Goal: Transaction & Acquisition: Download file/media

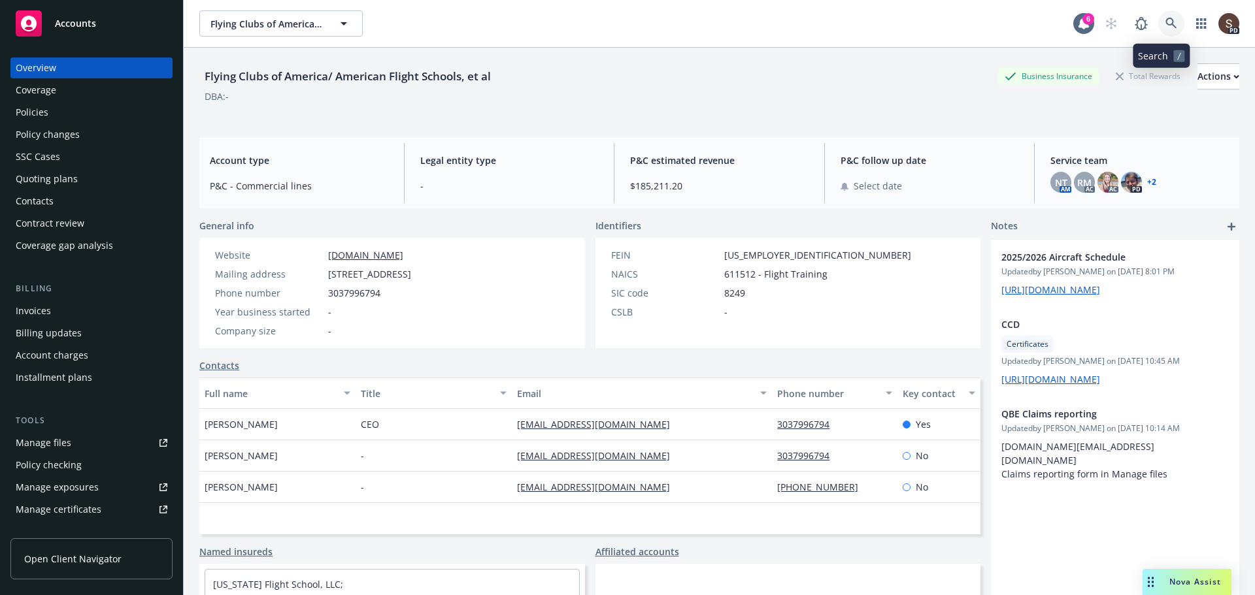
click at [1165, 20] on icon at bounding box center [1170, 23] width 11 height 11
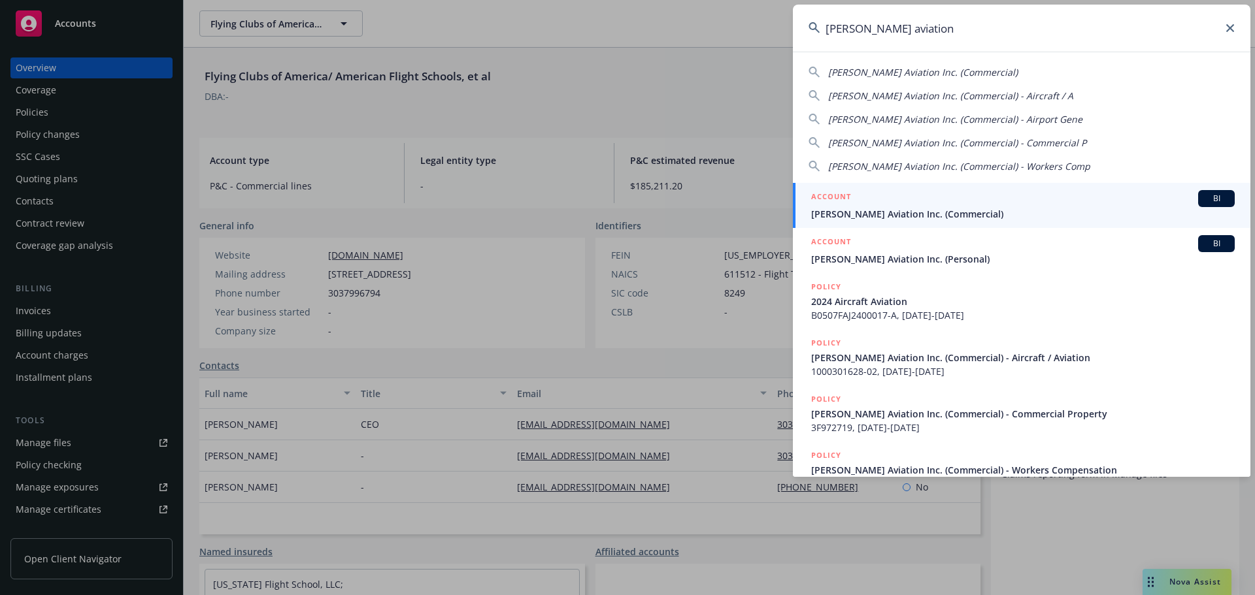
type input "courtney aviation"
click at [945, 212] on span "Courtney Aviation Inc. (Commercial)" at bounding box center [1022, 214] width 423 height 14
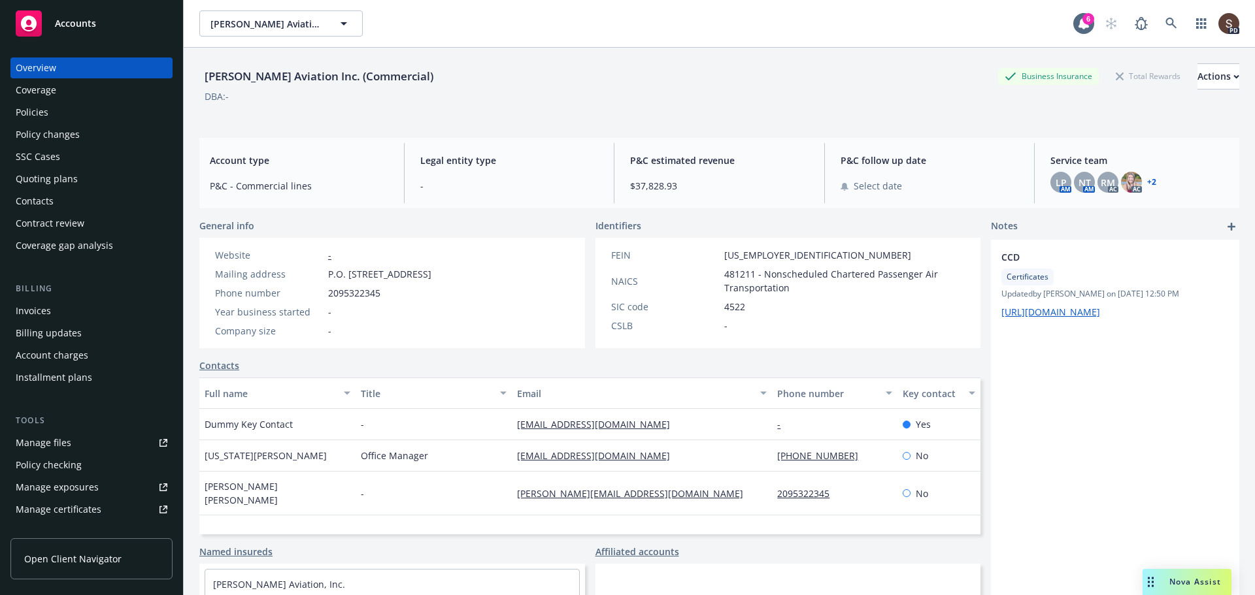
click at [23, 109] on div "Policies" at bounding box center [32, 112] width 33 height 21
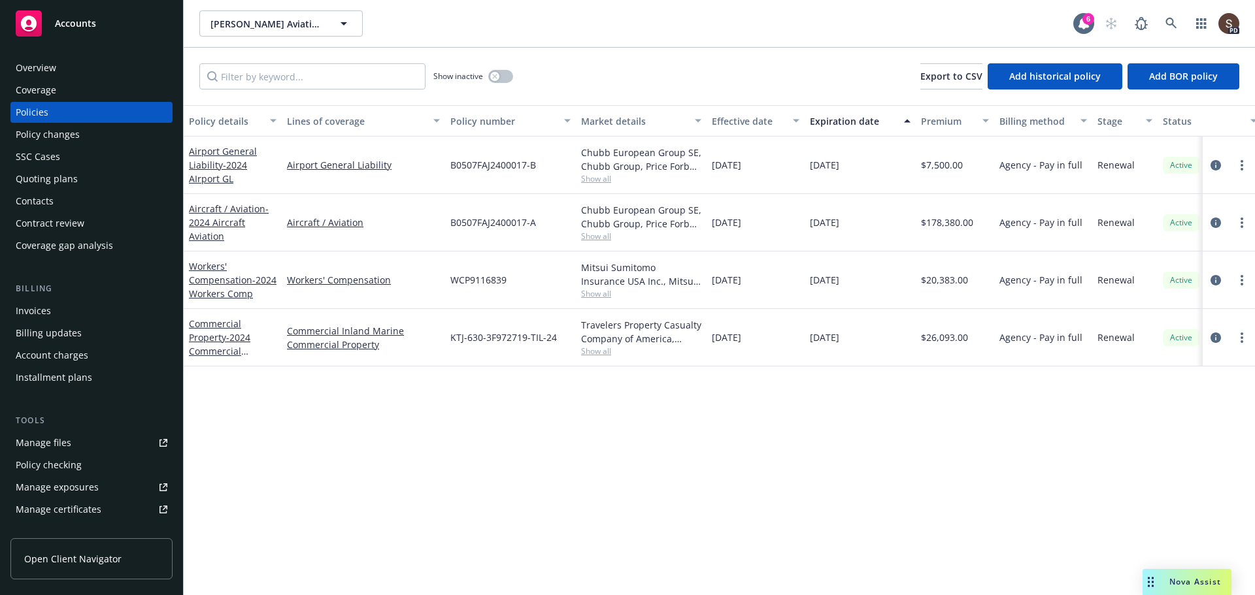
click at [69, 450] on div "Manage files" at bounding box center [44, 443] width 56 height 21
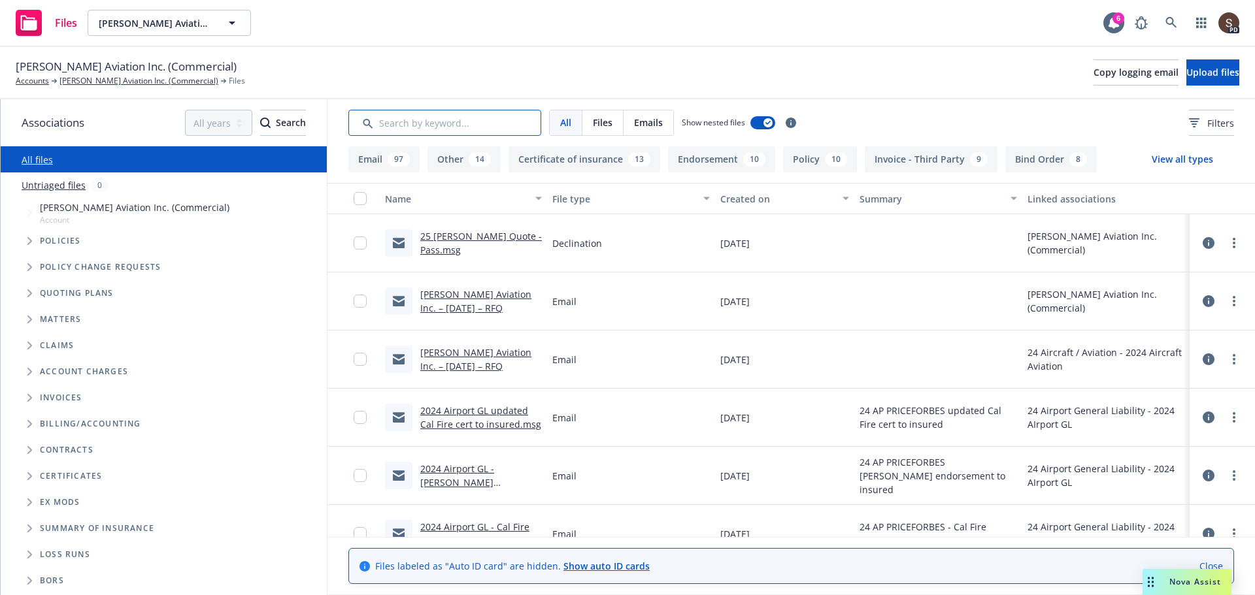
click at [454, 122] on input "Search by keyword..." at bounding box center [444, 123] width 193 height 26
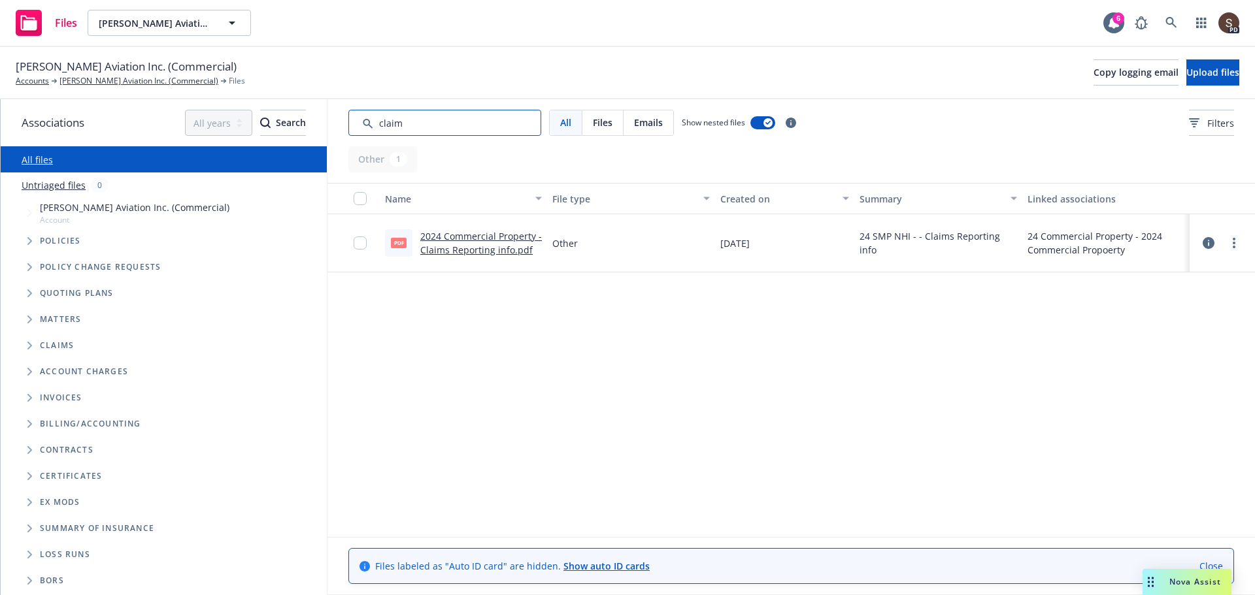
type input "claim"
click at [1186, 75] on span "Upload files" at bounding box center [1212, 72] width 53 height 12
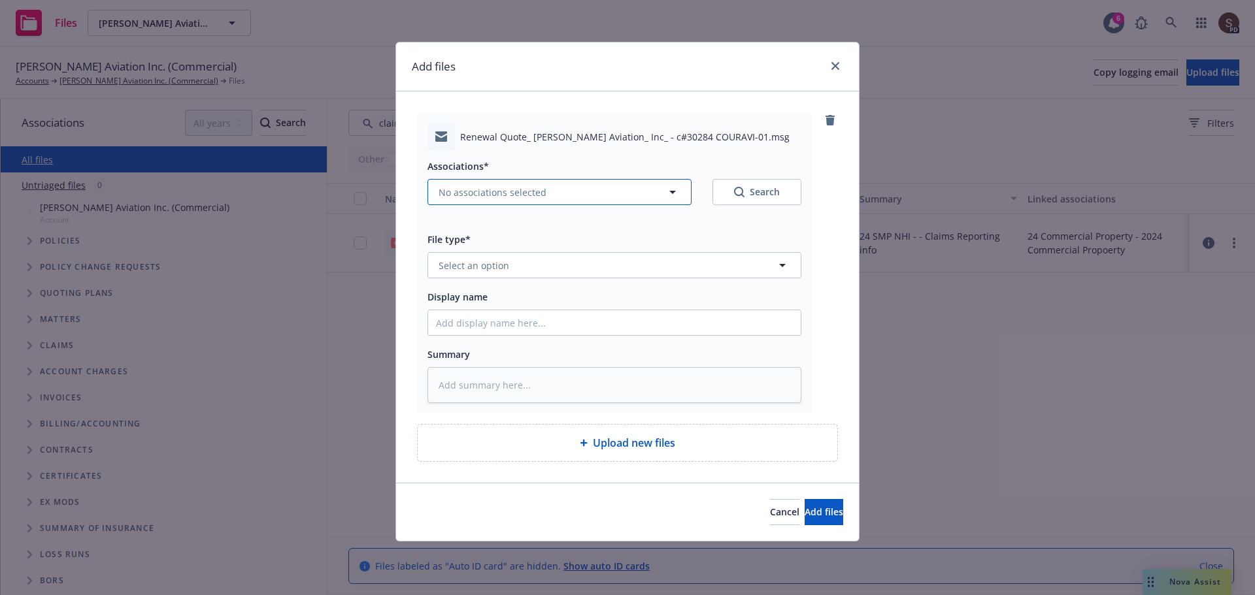
click at [639, 193] on button "No associations selected" at bounding box center [559, 192] width 264 height 26
type textarea "x"
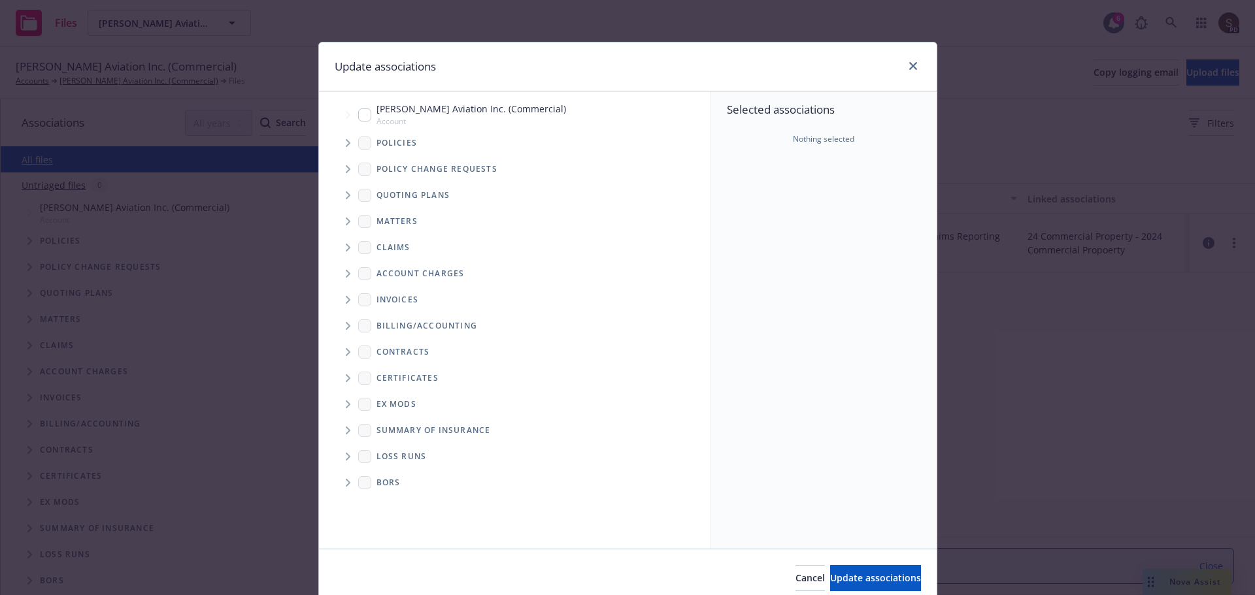
click at [358, 118] on input "Tree Example" at bounding box center [364, 114] width 13 height 13
checkbox input "true"
click at [876, 575] on span "Update associations" at bounding box center [875, 578] width 91 height 12
type textarea "x"
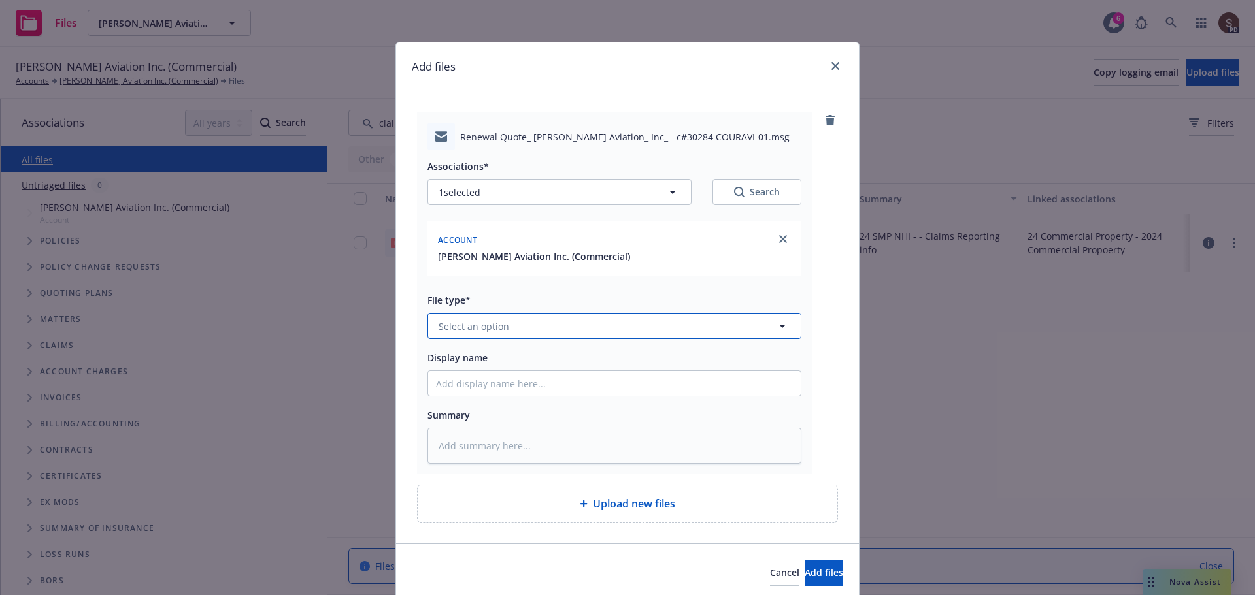
click at [574, 334] on button "Select an option" at bounding box center [614, 326] width 374 height 26
type input "quot"
click at [463, 396] on span "Quote received" at bounding box center [475, 397] width 68 height 14
click at [489, 378] on input "Display name" at bounding box center [614, 383] width 373 height 25
type textarea "x"
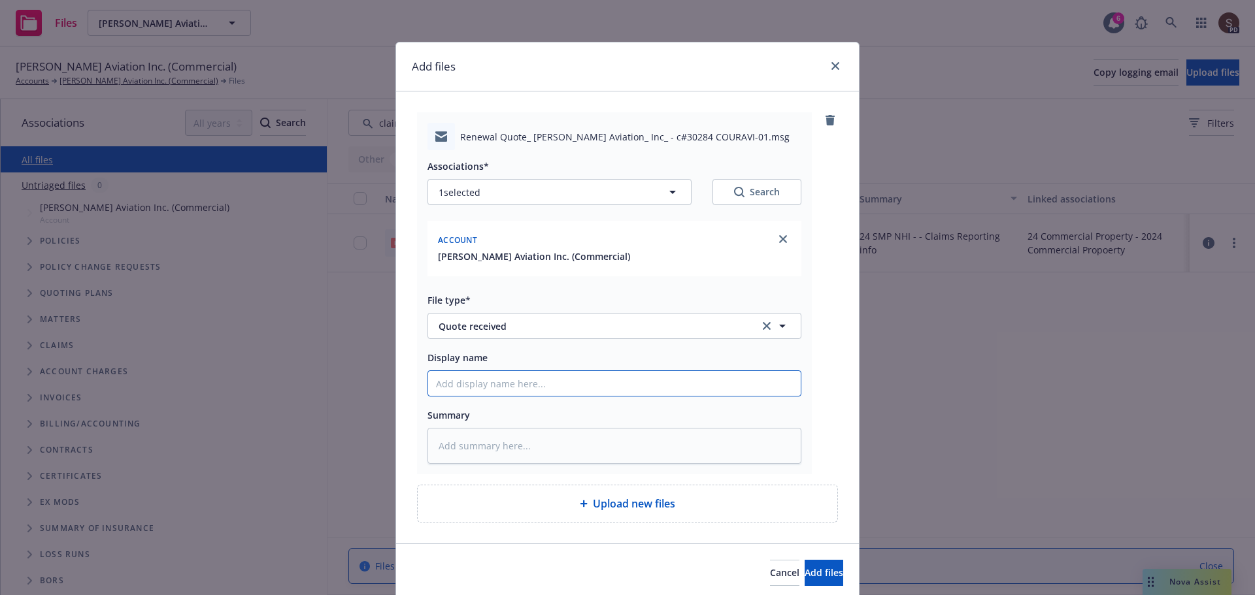
type input "2"
type textarea "x"
type input "20"
type textarea "x"
type input "202"
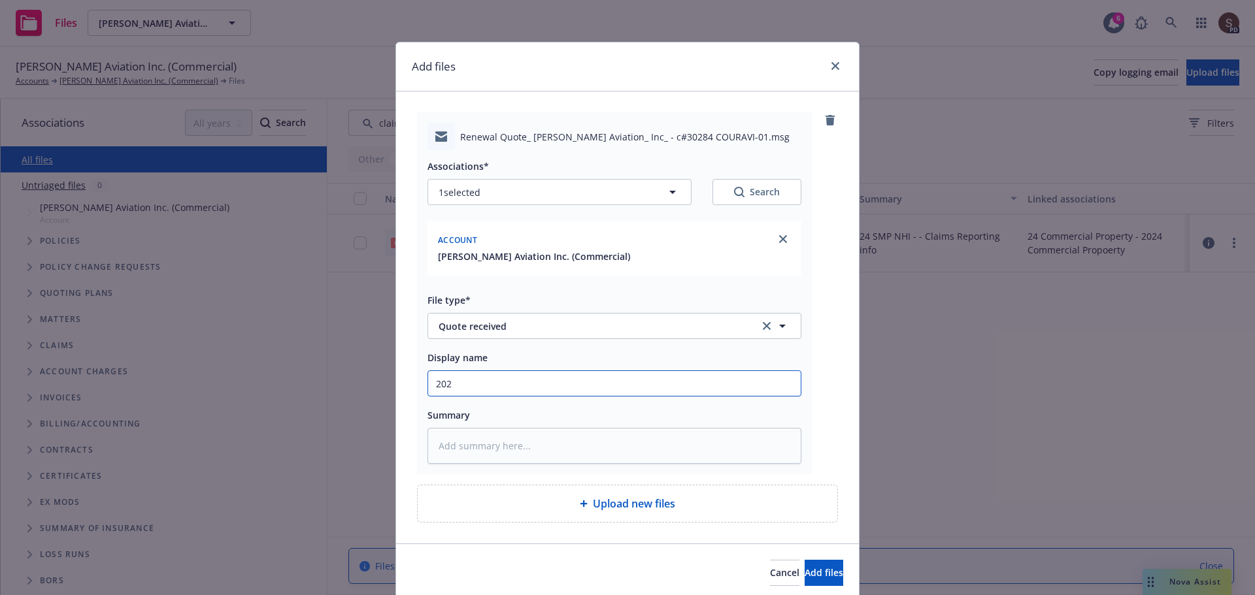
type textarea "x"
type input "2025"
type textarea "x"
type input "2025"
type textarea "x"
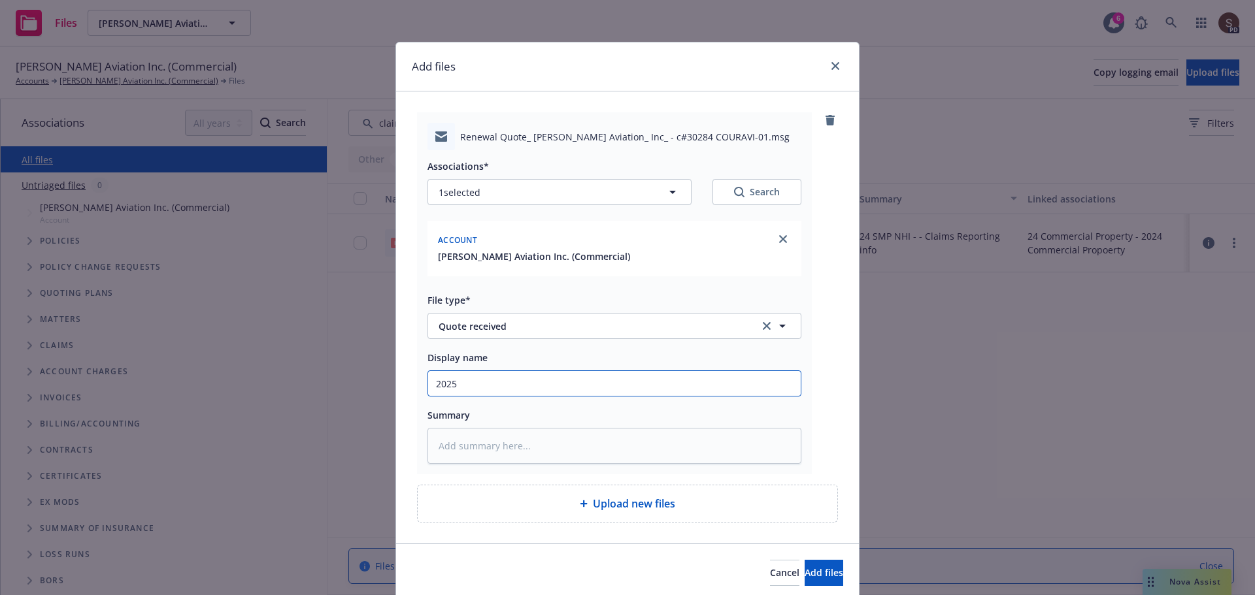
type input "2025 C"
type textarea "x"
type input "2025 Co"
type textarea "x"
type input "2025 Com"
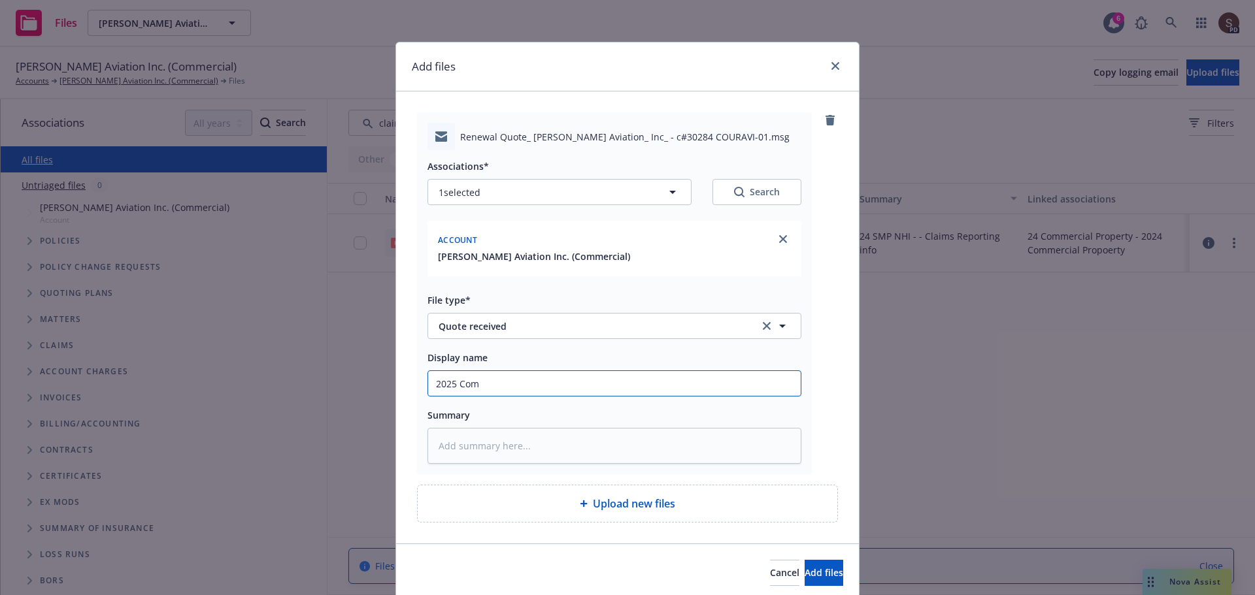
type textarea "x"
type input "2025 Comme"
type textarea "x"
type input "2025 Commer"
type textarea "x"
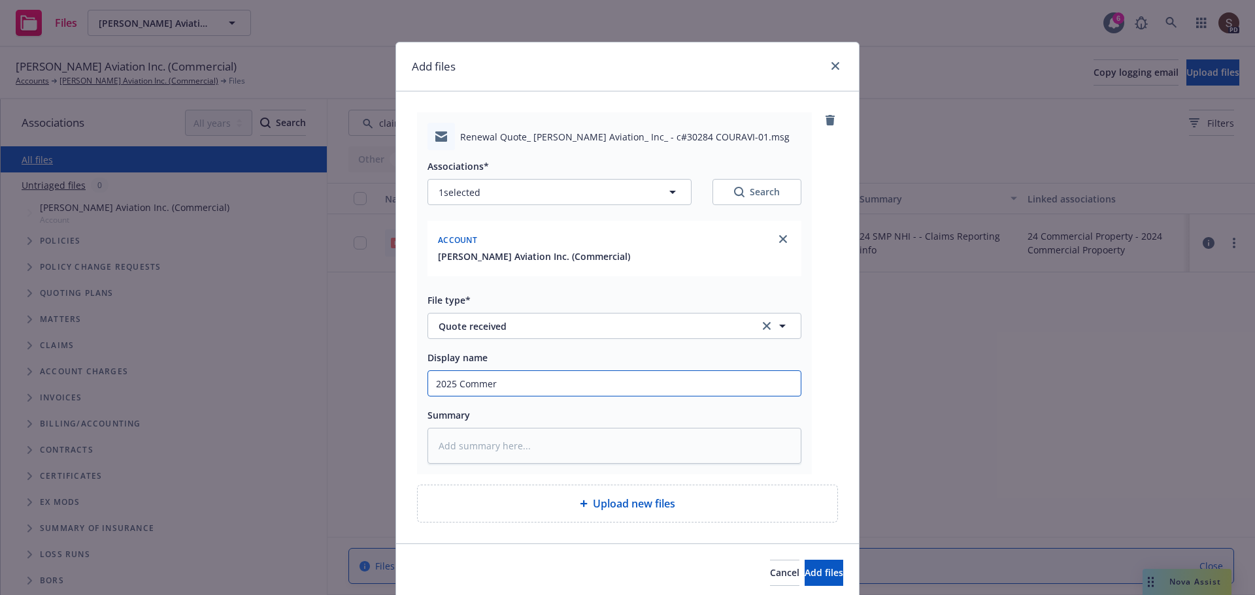
type input "2025 Commerc"
type textarea "x"
type input "2025 Commerci"
type textarea "x"
type input "2025 Commercia"
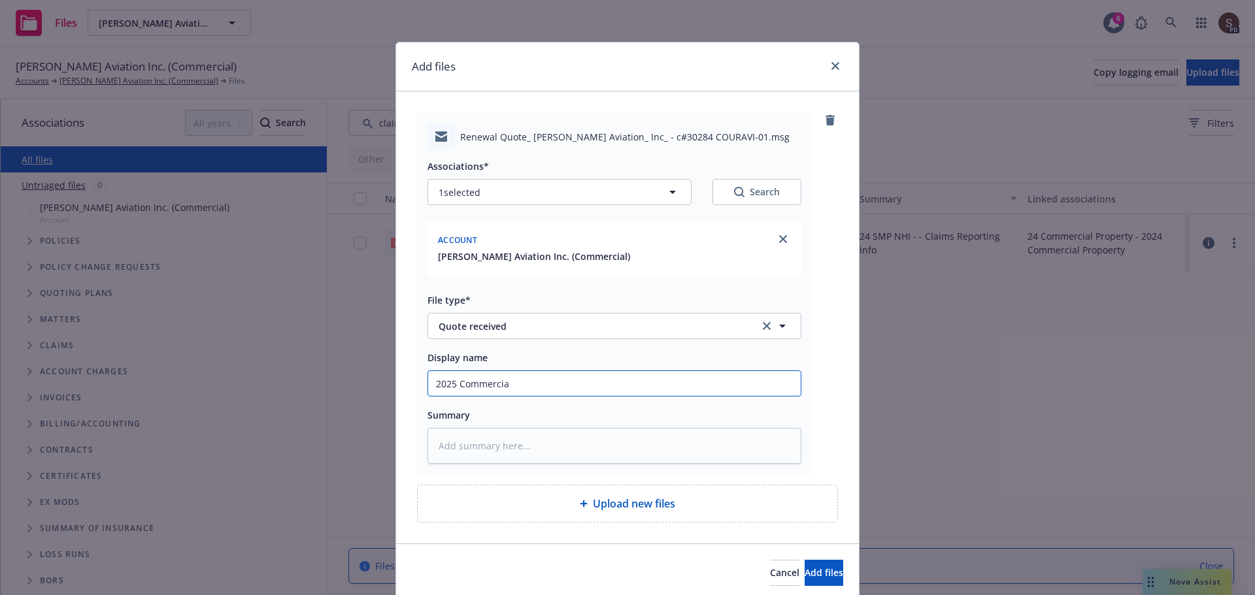
type textarea "x"
type input "2025 Commercial"
type textarea "x"
type input "2025 Commercial P"
type textarea "x"
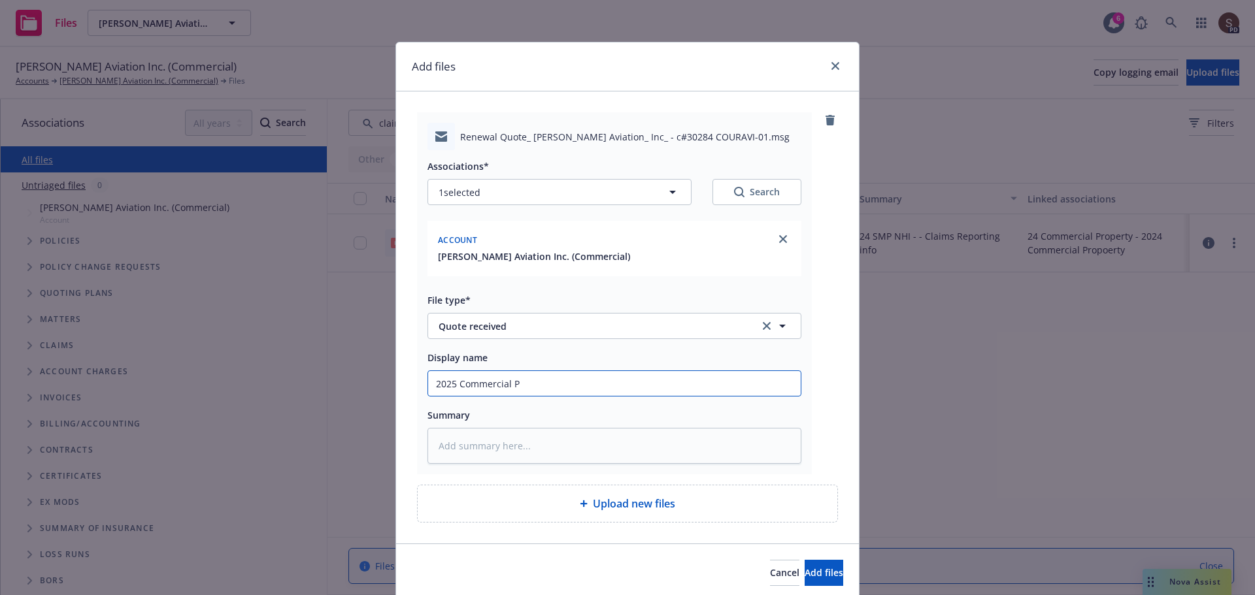
type input "2025 Commercial Pr"
type textarea "x"
type input "2025 Commercial Pro"
type textarea "x"
type input "2025 Commercial Prop"
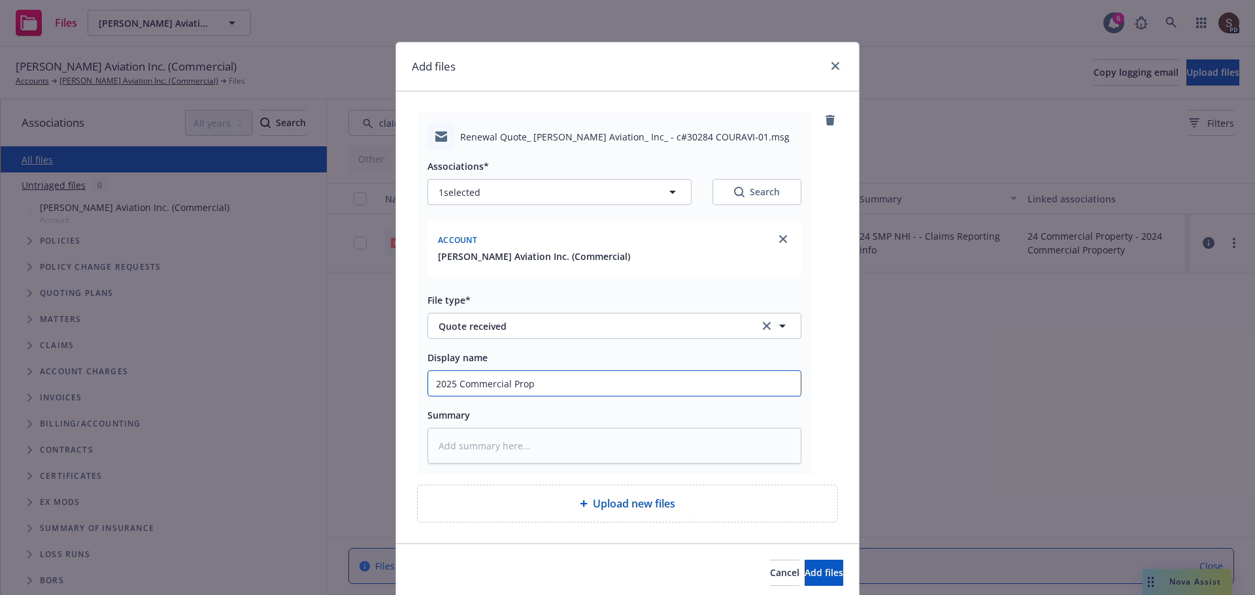
type textarea "x"
type input "2025 Commercial Prope"
type textarea "x"
type input "2025 Commercial Proper"
type textarea "x"
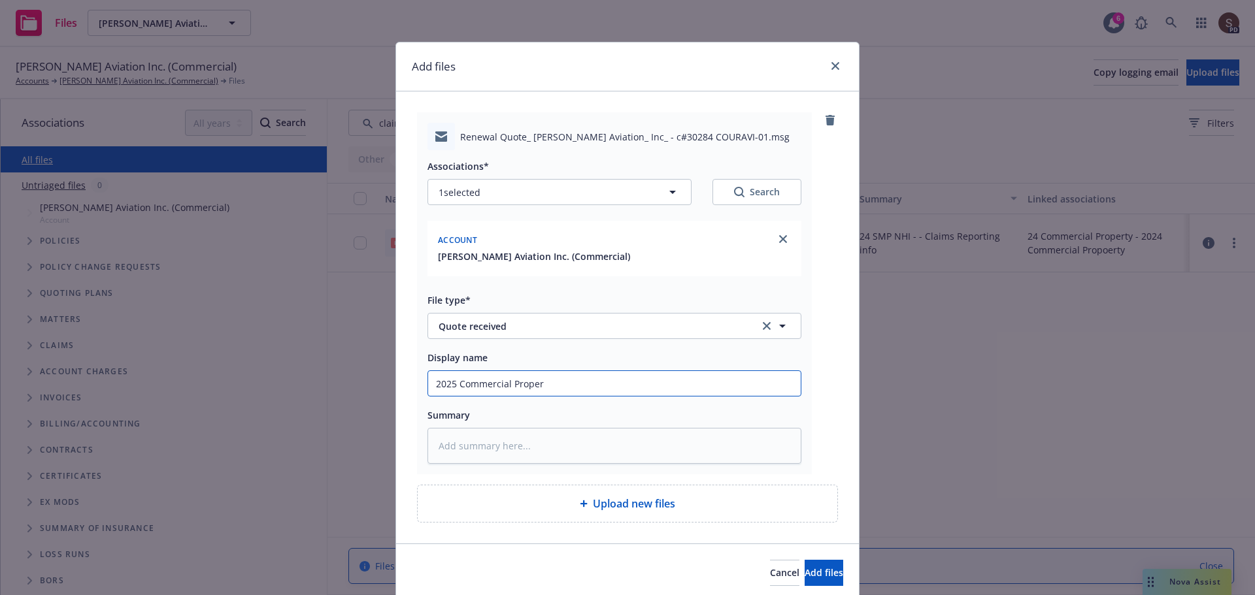
type input "2025 Commercial Propert"
type textarea "x"
type input "2025 Commercial Property"
type textarea "x"
type input "2025 Commercial Property"
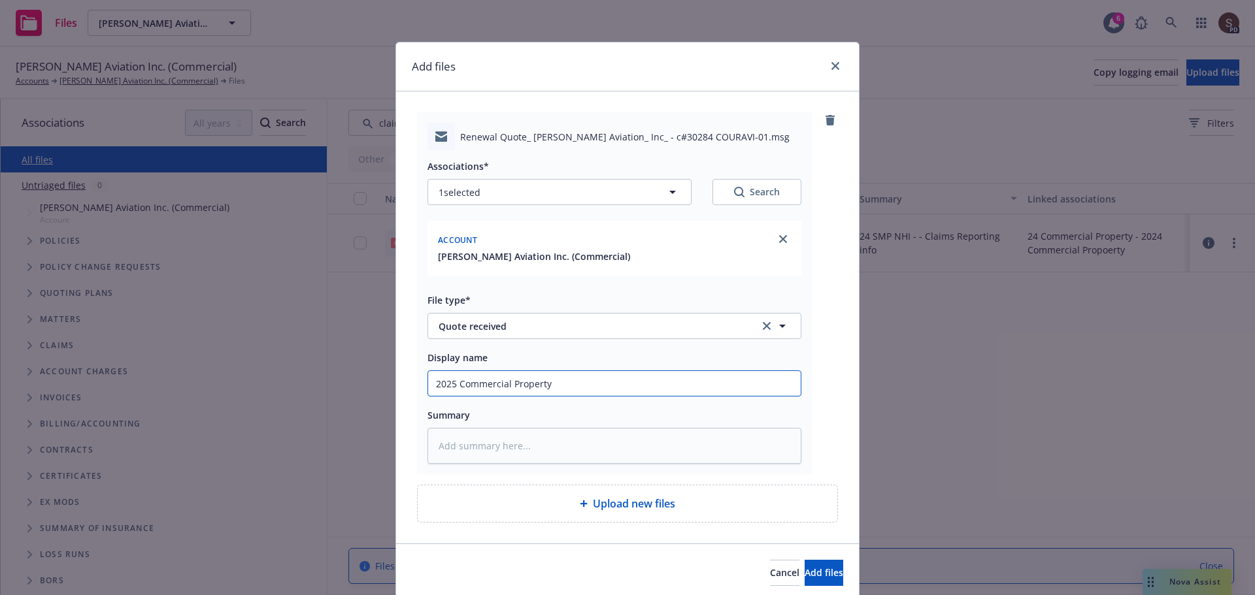
type textarea "x"
type input "2025 Commercial Property -"
type textarea "x"
type input "2025 Commercial Property -"
type textarea "x"
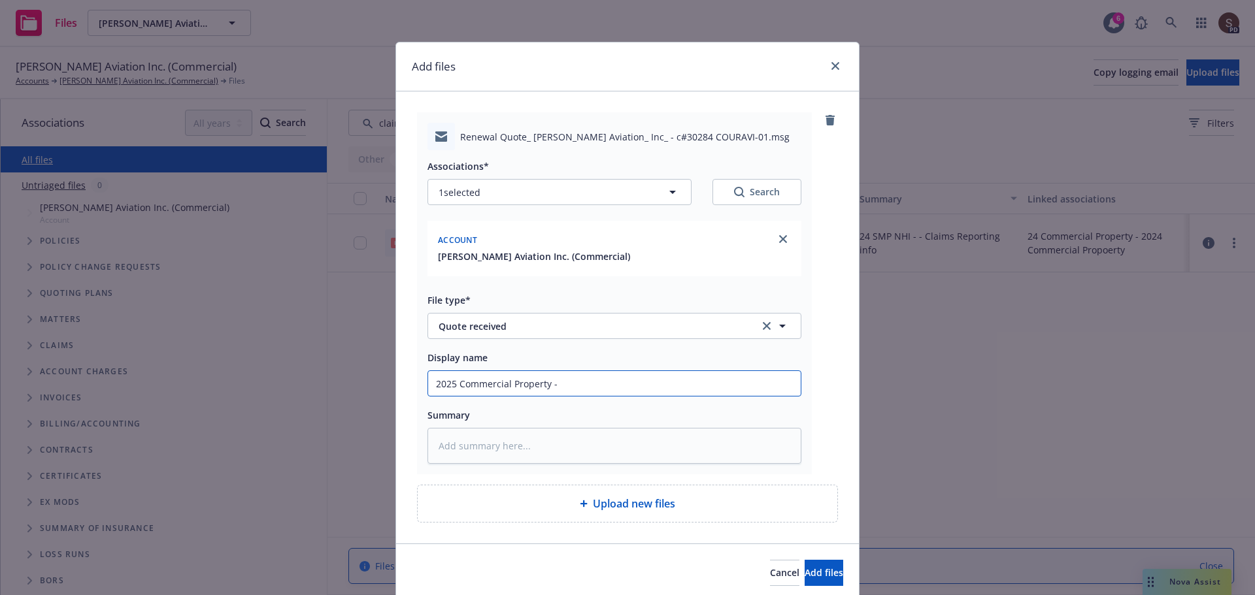
type input "2025 Commercial Property - r"
type textarea "x"
type input "2025 Commercial Property - re"
type textarea "x"
type input "2025 Commercial Property - ren"
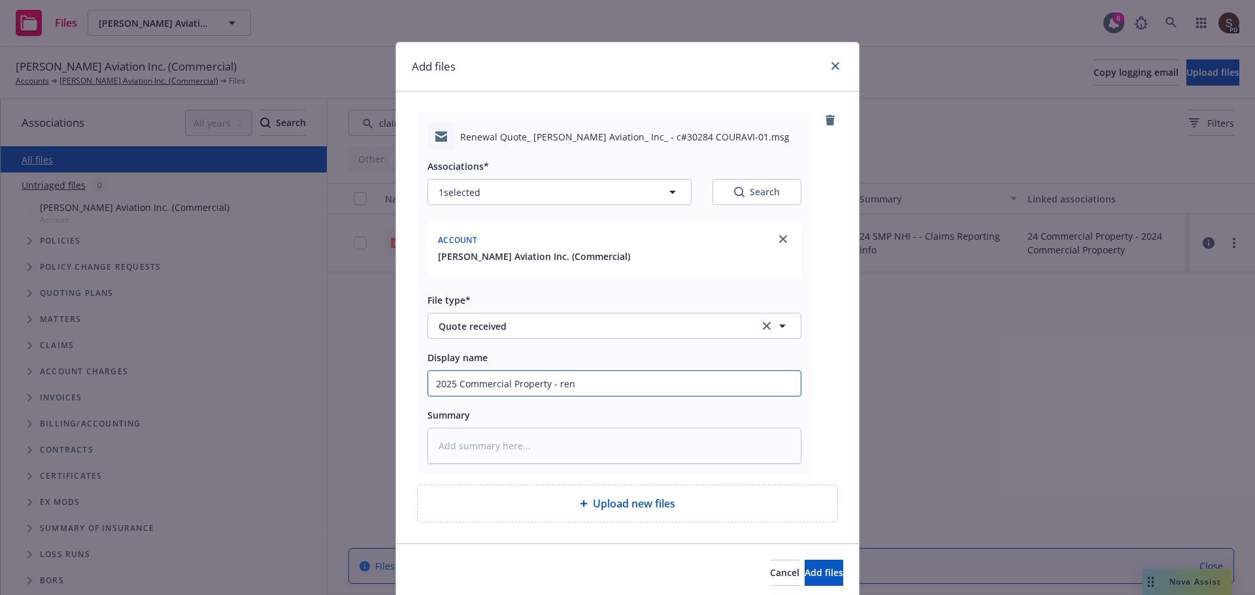
type textarea "x"
type input "2025 Commercial Property - rene"
type textarea "x"
type input "2025 Commercial Property - renew"
type textarea "x"
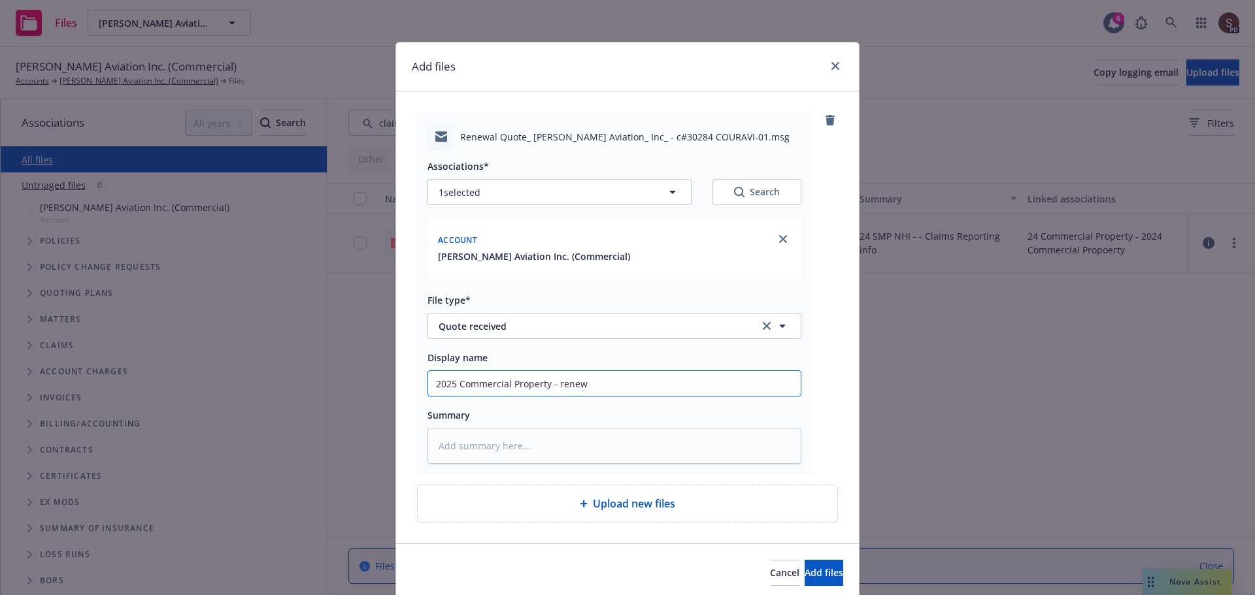
type input "2025 Commercial Property - renewa"
type textarea "x"
type input "2025 Commercial Property - renewal"
type textarea "x"
type input "2025 Commercial Property - renewal"
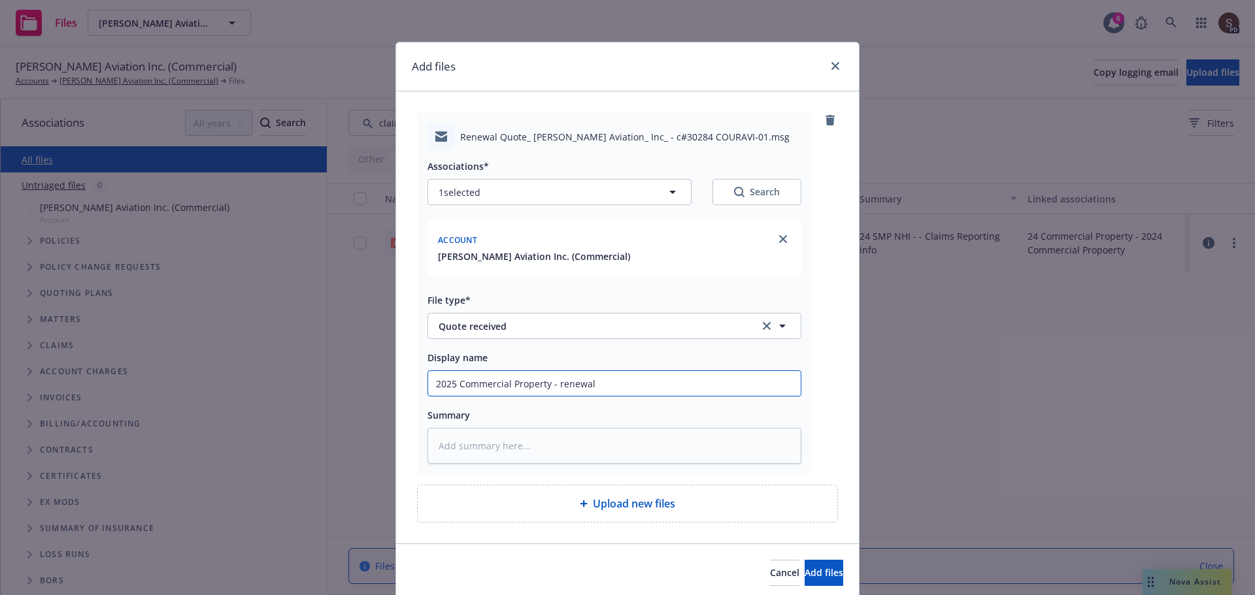
type textarea "x"
type input "2025 Commercial Property - renewal q"
type textarea "x"
type input "2025 Commercial Property - renewal qu"
type textarea "x"
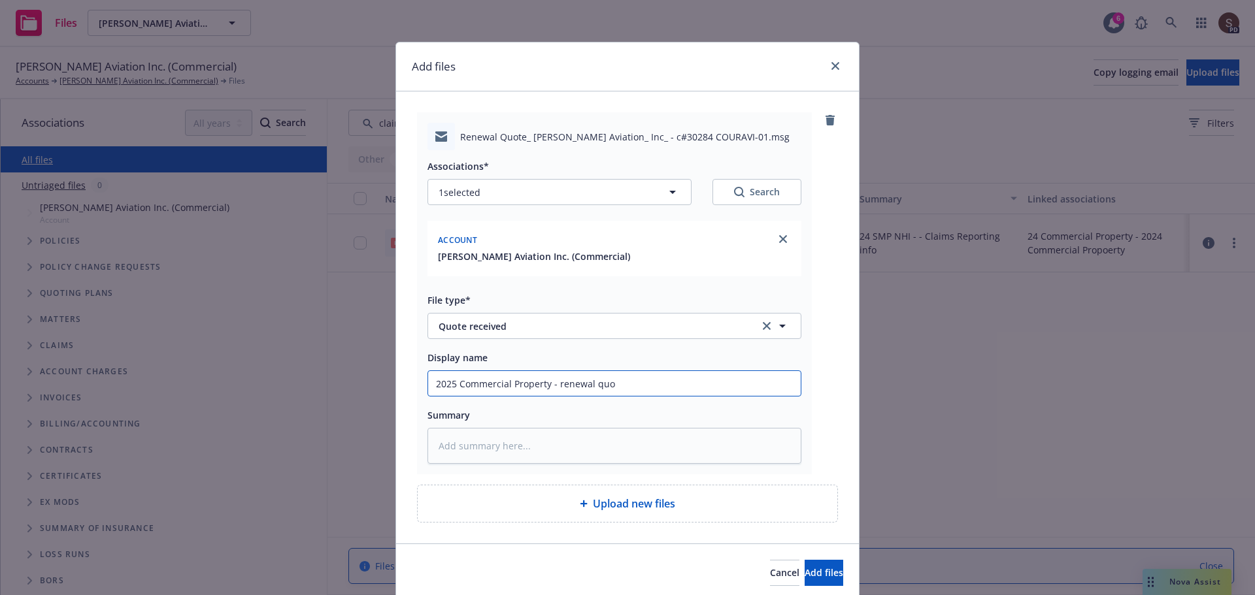
type input "2025 Commercial Property - renewal quot"
type textarea "x"
type input "2025 Commercial Property - renewal quote"
type textarea "x"
type input "2025 Commercial Property - renewal quote"
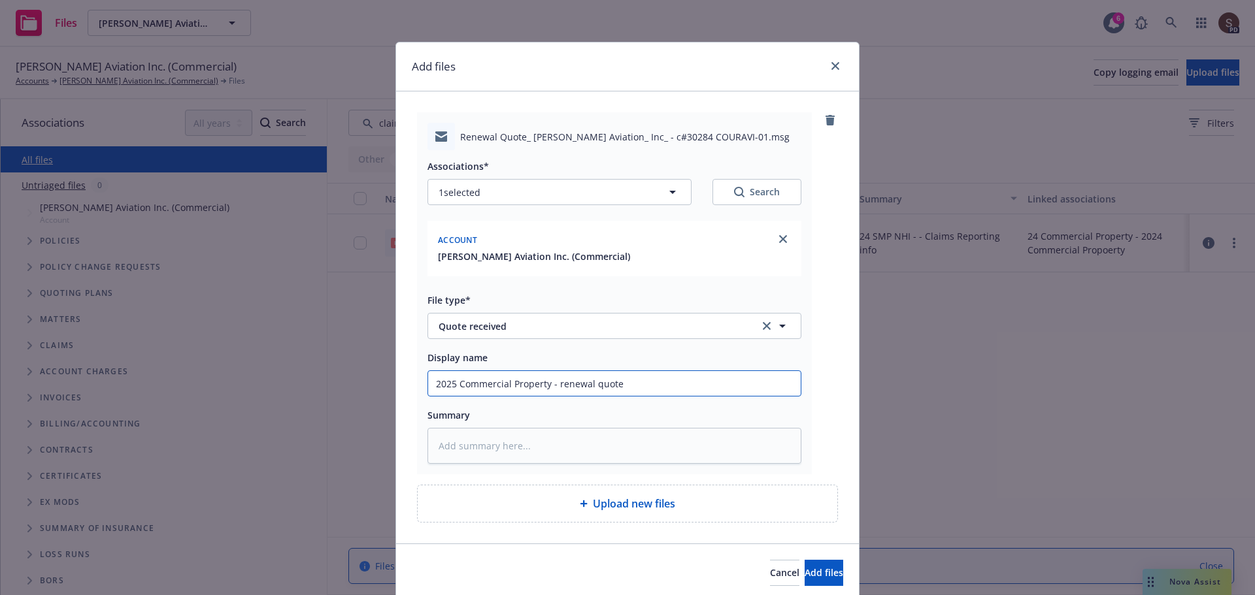
type textarea "x"
type input "2025 Commercial Property - renewal quote w"
type textarea "x"
type input "2025 Commercial Property - renewal quote w/"
type textarea "x"
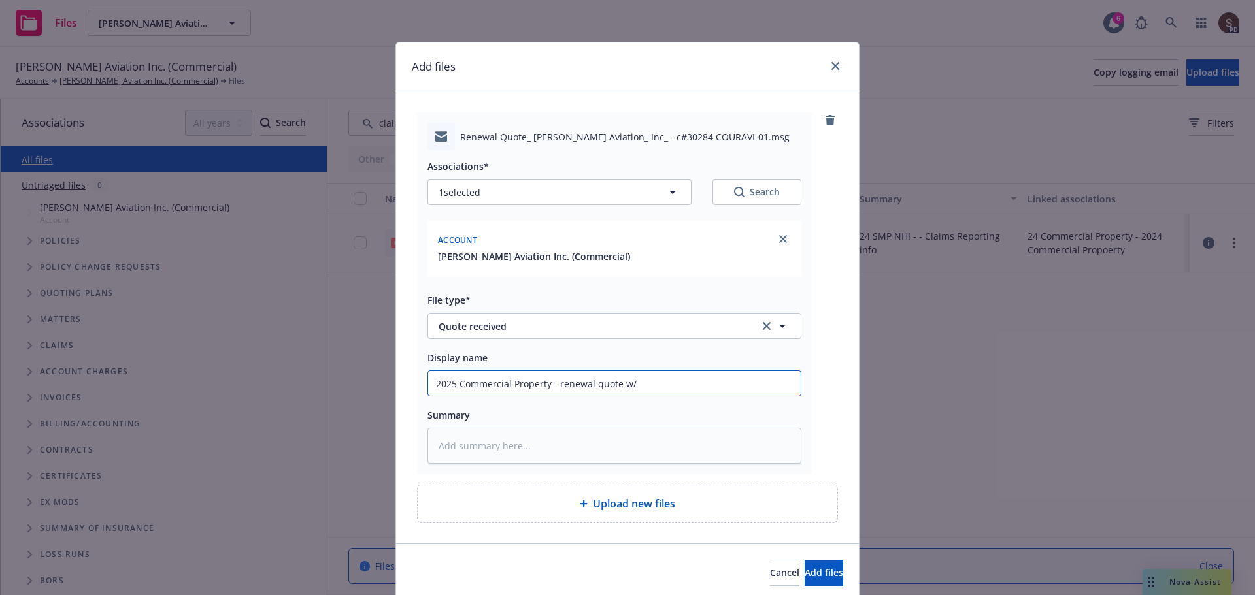
type input "2025 Commercial Property - renewal quote w/"
type textarea "x"
type input "2025 Commercial Property - renewal quote w/ $"
type textarea "x"
type input "2025 Commercial Property - renewal quote w/ $5"
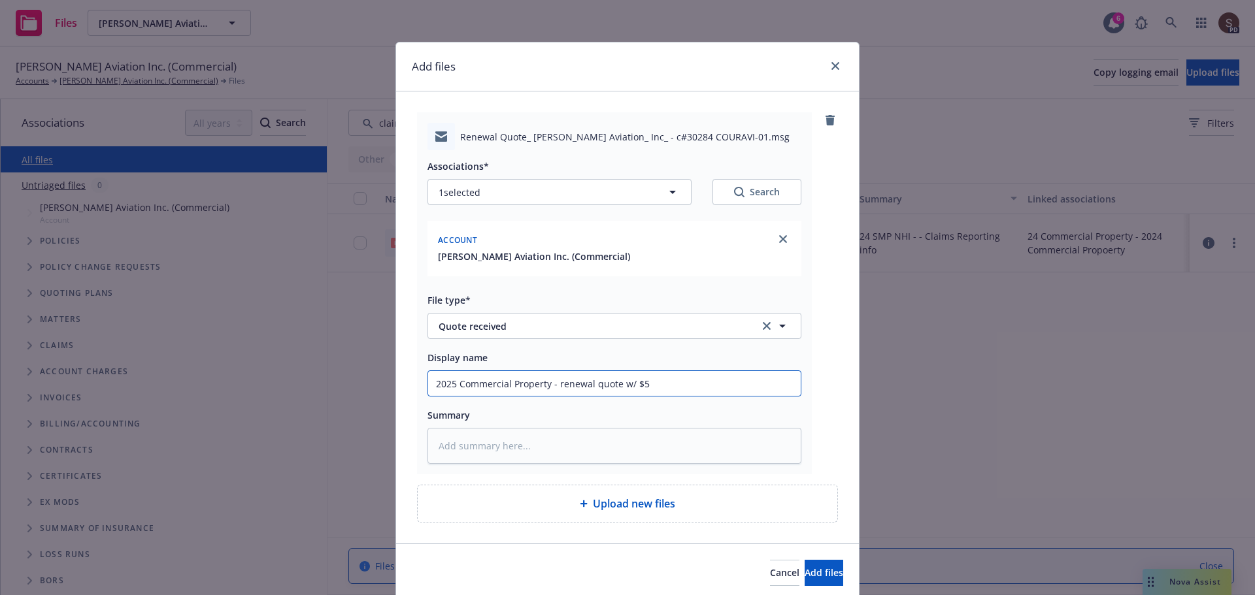
type textarea "x"
type input "2025 Commercial Property - renewal quote w/ $5k"
type textarea "x"
type input "2025 Commercial Property - renewal quote w/ $5k"
type textarea "x"
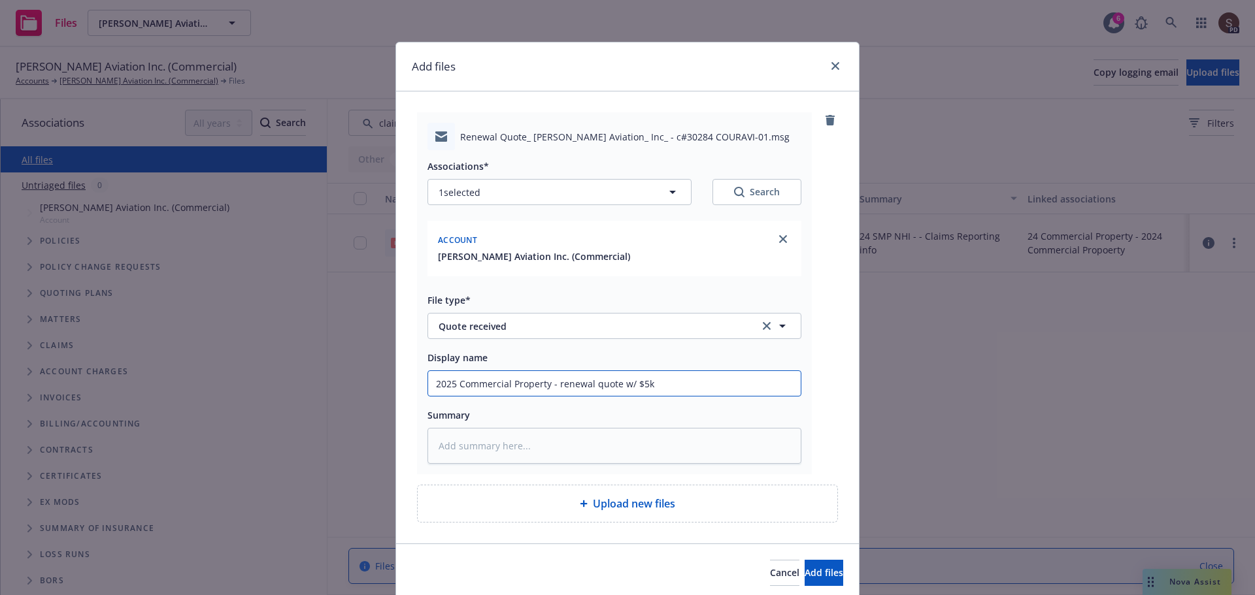
type input "2025 Commercial Property - renewal quote w/ $5k &"
type textarea "x"
type input "2025 Commercial Property - renewal quote w/ $5k &"
type textarea "x"
type input "2025 Commercial Property - renewal quote w/ $5k & $"
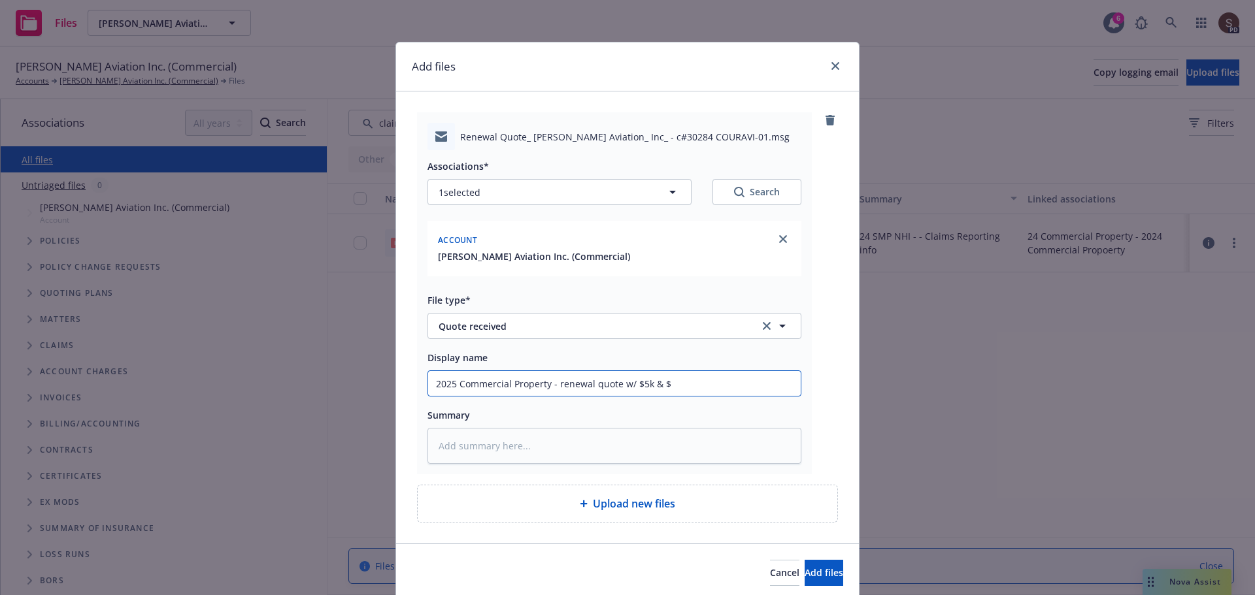
type textarea "x"
type input "2025 Commercial Property - renewal quote w/ $5k & $10"
type textarea "x"
type input "2025 Commercial Property - renewal quote w/ $5k & $10K"
type textarea "x"
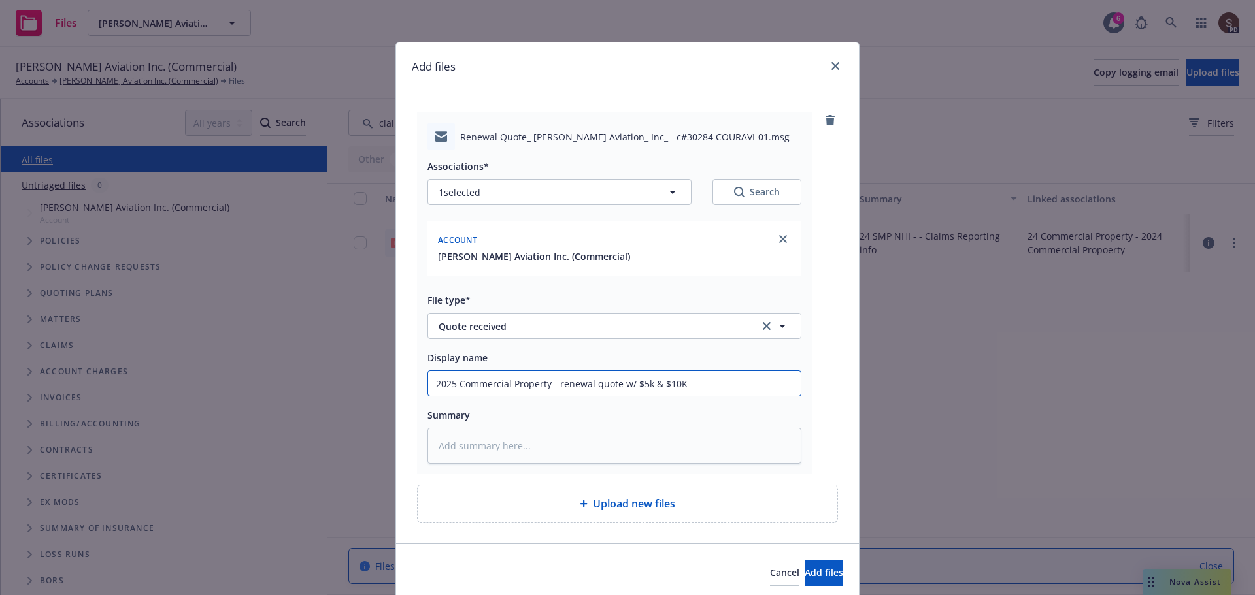
type input "2025 Commercial Property - renewal quote w/ $5k & $10K"
type textarea "x"
type input "2025 Commercial Property - renewal quote w/ $5k & $10K d"
type textarea "x"
type input "2025 Commercial Property - renewal quote w/ $5k & $10K de"
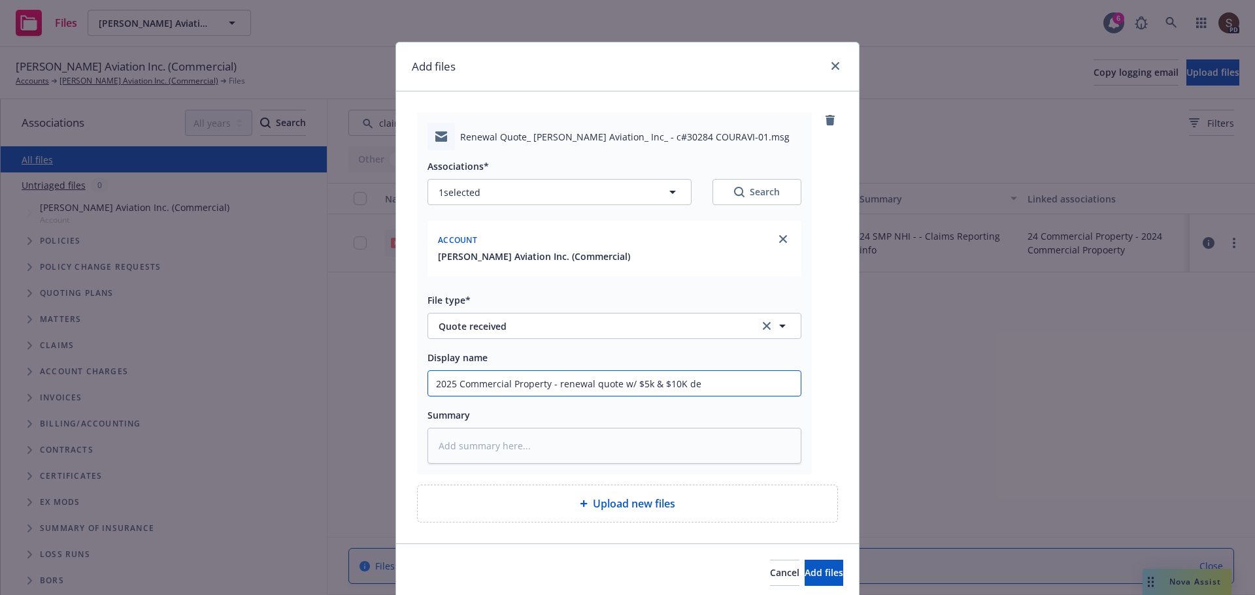
type textarea "x"
type input "2025 Commercial Property - renewal quote w/ $5k & $10K ded"
type textarea "x"
type input "2025 Commercial Property - renewal quote w/ $5k & $10K dedu"
type textarea "x"
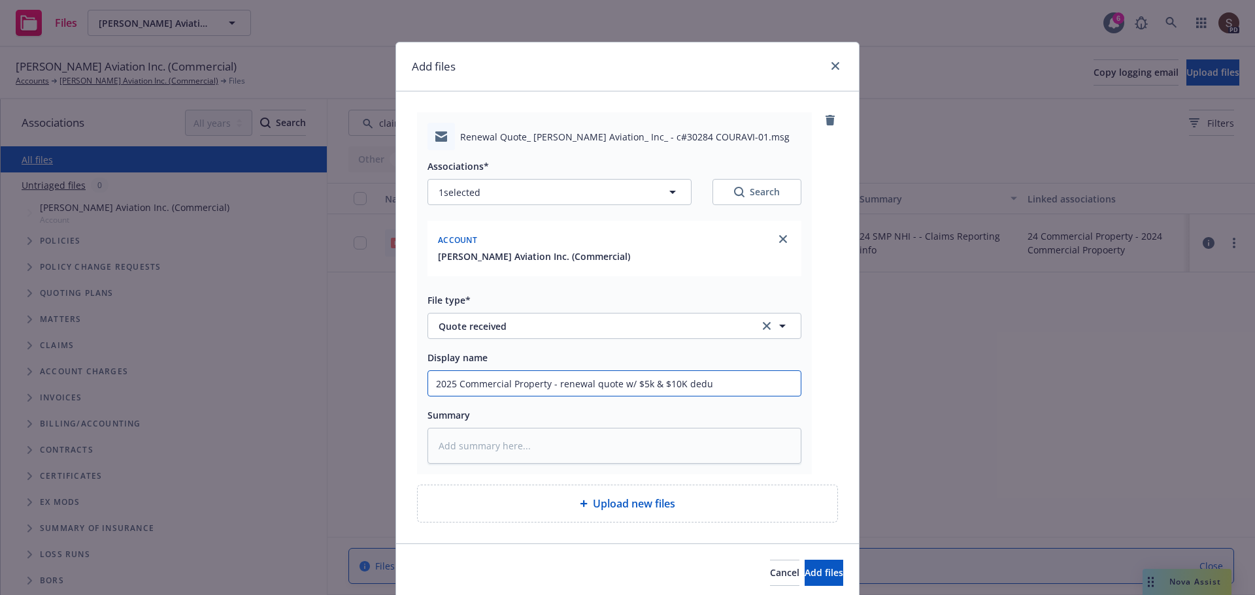
type input "2025 Commercial Property - renewal quote w/ $5k & $10K deduc"
type textarea "x"
type input "2025 Commercial Property - renewal quote w/ $5k & $10K deduct"
type textarea "x"
type input "2025 Commercial Property - renewal quote w/ $5k & $10K deducti"
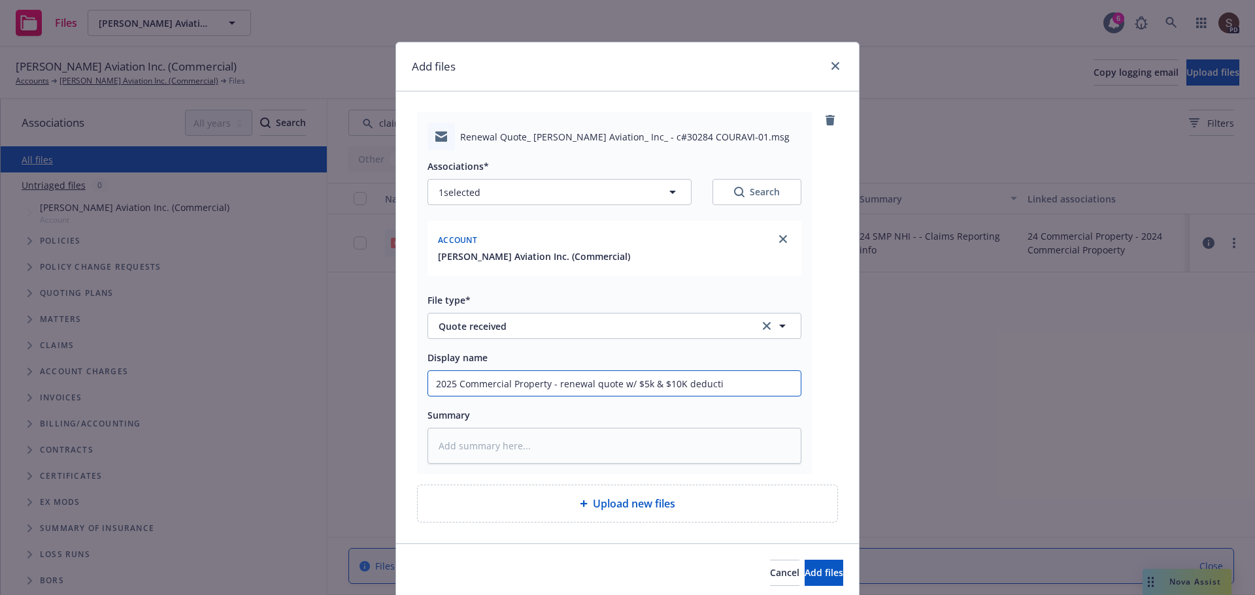
type textarea "x"
type input "2025 Commercial Property - renewal quote w/ $5k & $10K deductib"
type textarea "x"
type input "2025 Commercial Property - renewal quote w/ $5k & $10K deductibl"
type textarea "x"
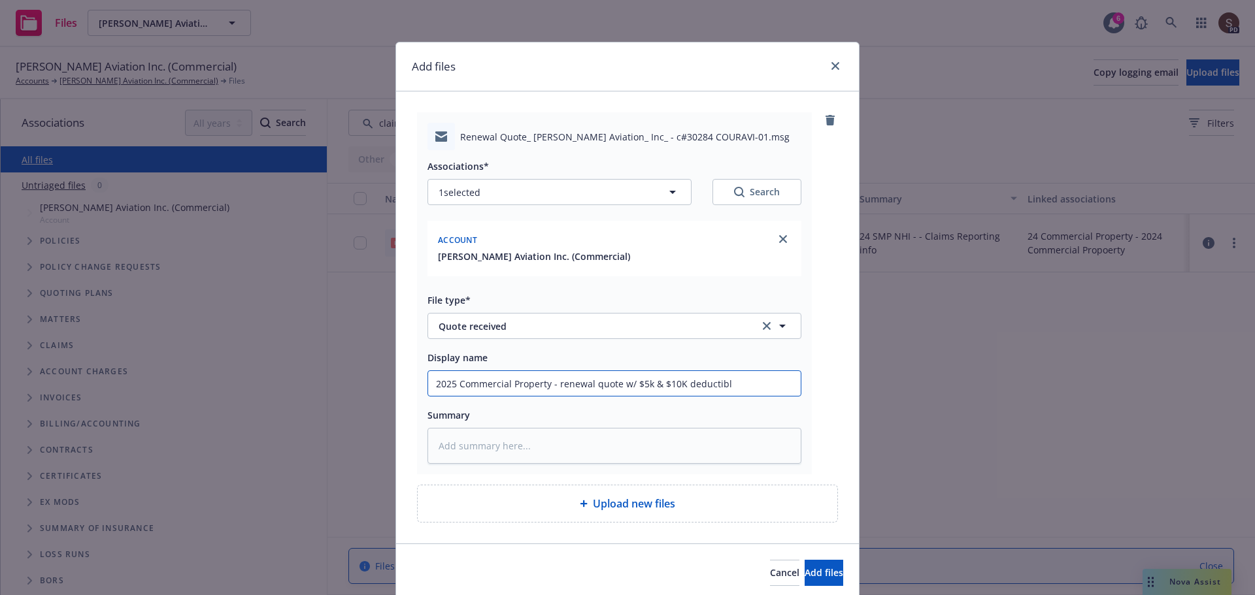
type input "2025 Commercial Property - renewal quote w/ $5k & $10K deductible"
type textarea "x"
type input "2025 Commercial Property - renewal quote w/ $5k & $10K deductible"
type textarea "x"
type input "2025 Commercial Property - renewal quote w/ $5k & $10K deductible o"
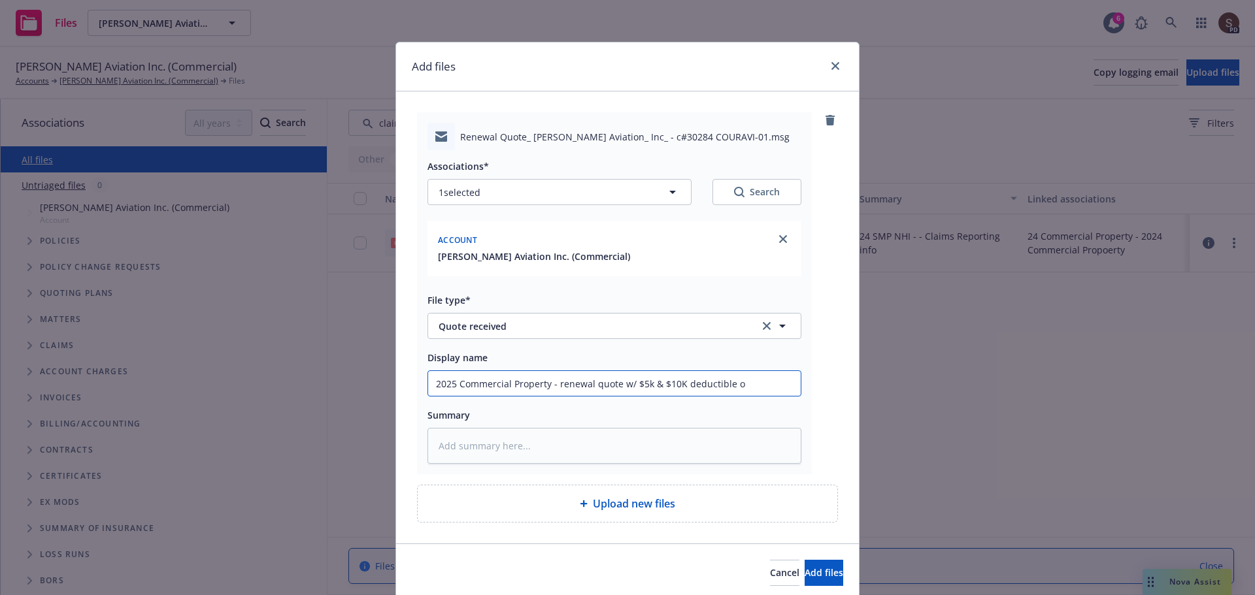
type textarea "x"
type input "2025 Commercial Property - renewal quote w/ $5k & $10K deductible op"
type textarea "x"
type input "2025 Commercial Property - renewal quote w/ $5k & $10K deductible opo"
type textarea "x"
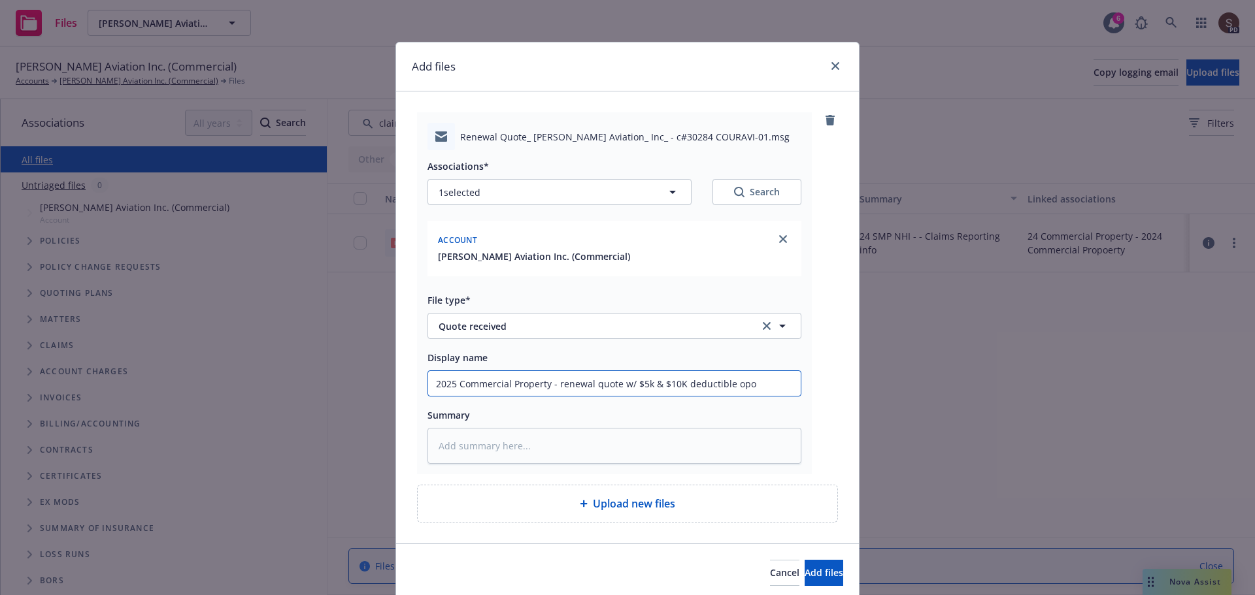
type input "2025 Commercial Property - renewal quote w/ $5k & $10K deductible opot"
type textarea "x"
type input "2025 Commercial Property - renewal quote w/ $5k & $10K deductible opoti"
type textarea "x"
type input "2025 Commercial Property - renewal quote w/ $5k & $10K deductible opotio"
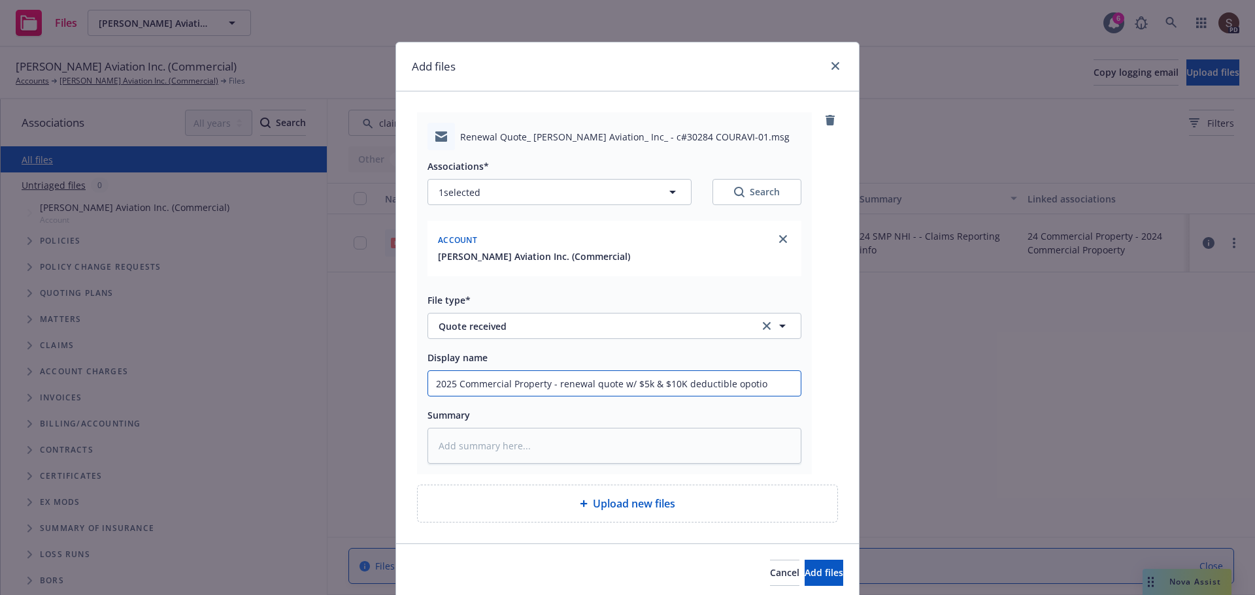
type textarea "x"
type input "2025 Commercial Property - renewal quote w/ $5k & $10K deductible opotion"
type textarea "x"
type input "2025 Commercial Property - renewal quote w/ $5k & $10K deductible opotions"
click at [741, 378] on input "2025 Commercial Property - renewal quote w/ $5k & $10K deductible opotions" at bounding box center [614, 383] width 373 height 25
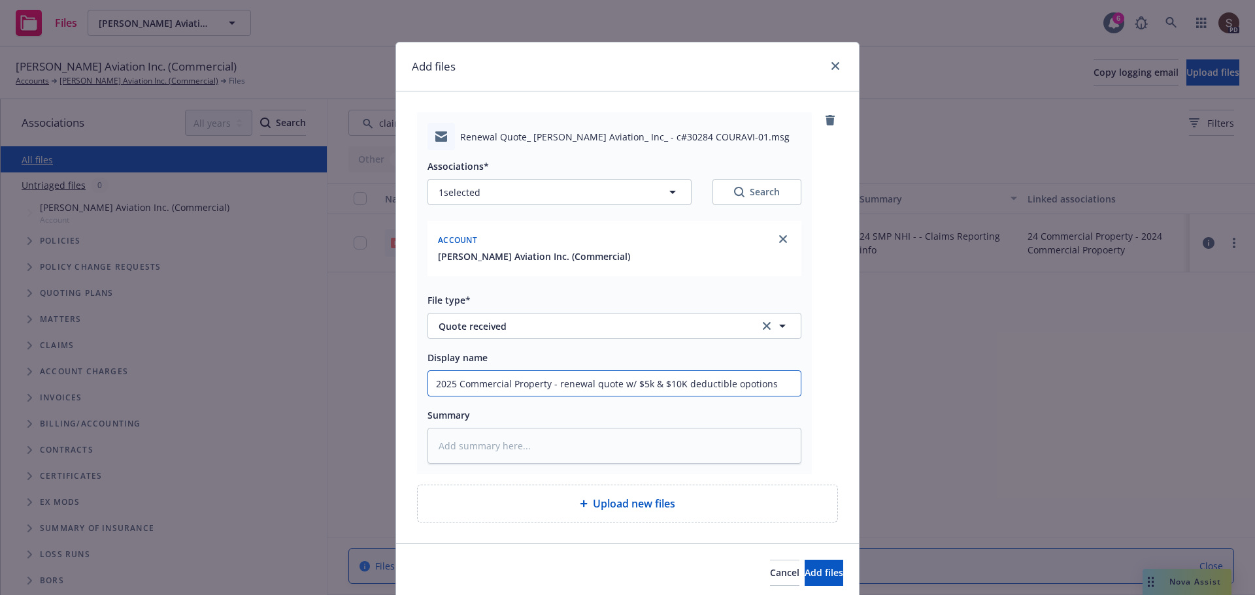
type textarea "x"
type input "2025 Commercial Property - renewal quote w/ $5k & $10K deductible options"
click at [469, 449] on textarea at bounding box center [614, 446] width 374 height 36
type textarea "x"
type textarea "2"
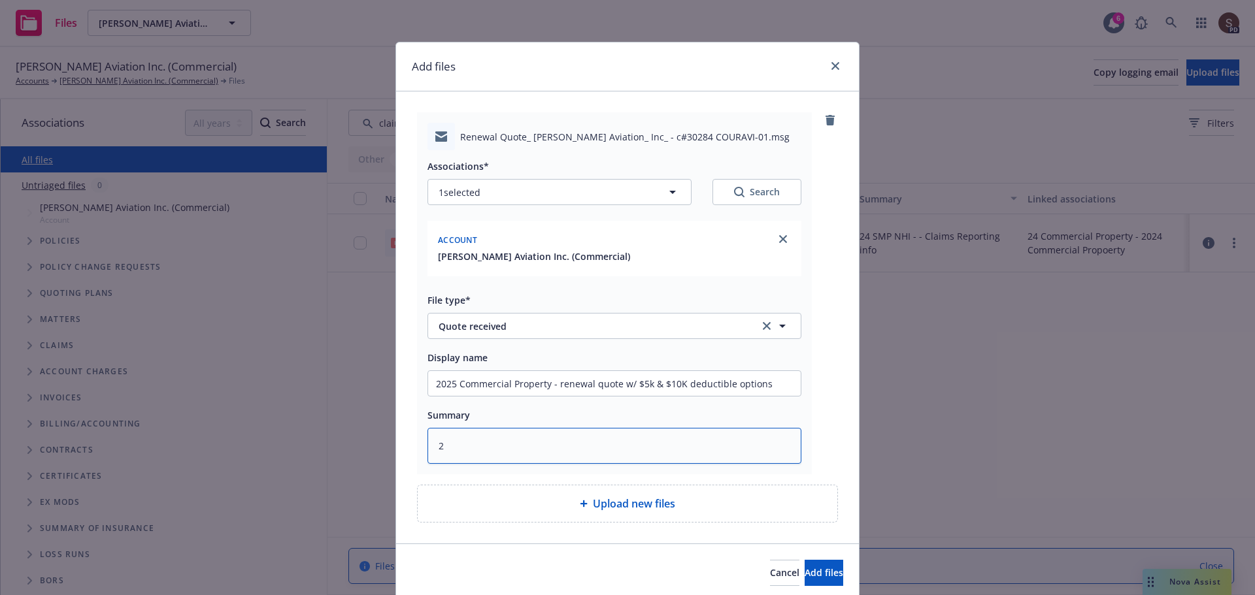
type textarea "x"
type textarea "25"
type textarea "x"
type textarea "25"
type textarea "x"
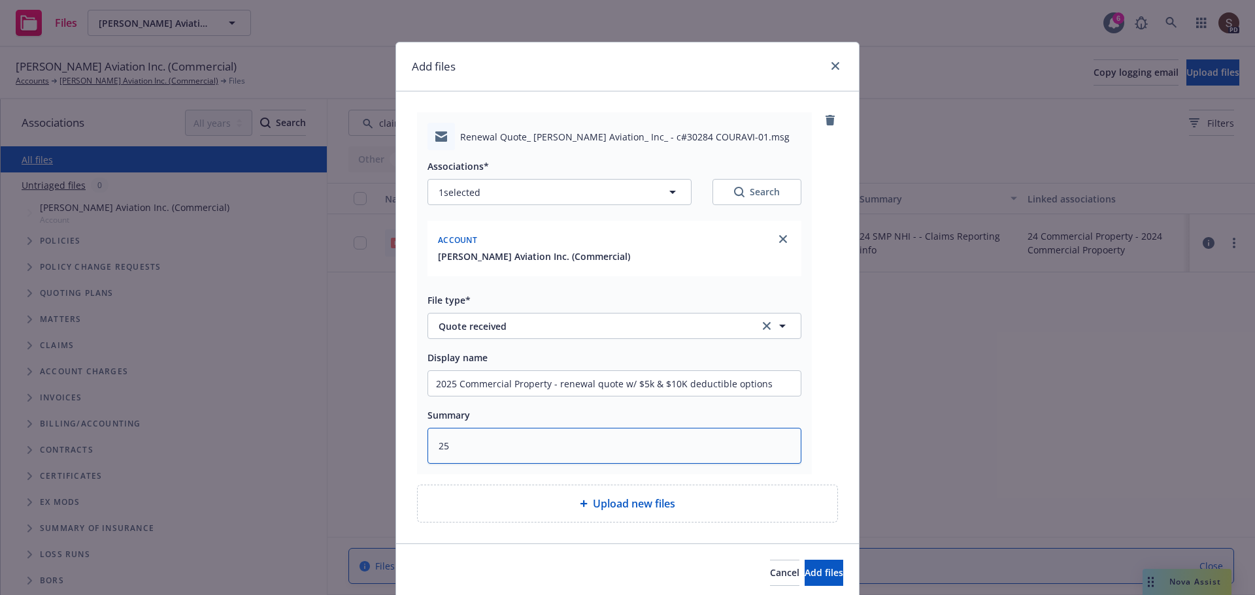
type textarea "25 S"
type textarea "x"
type textarea "25 SM"
type textarea "x"
type textarea "25 SMP"
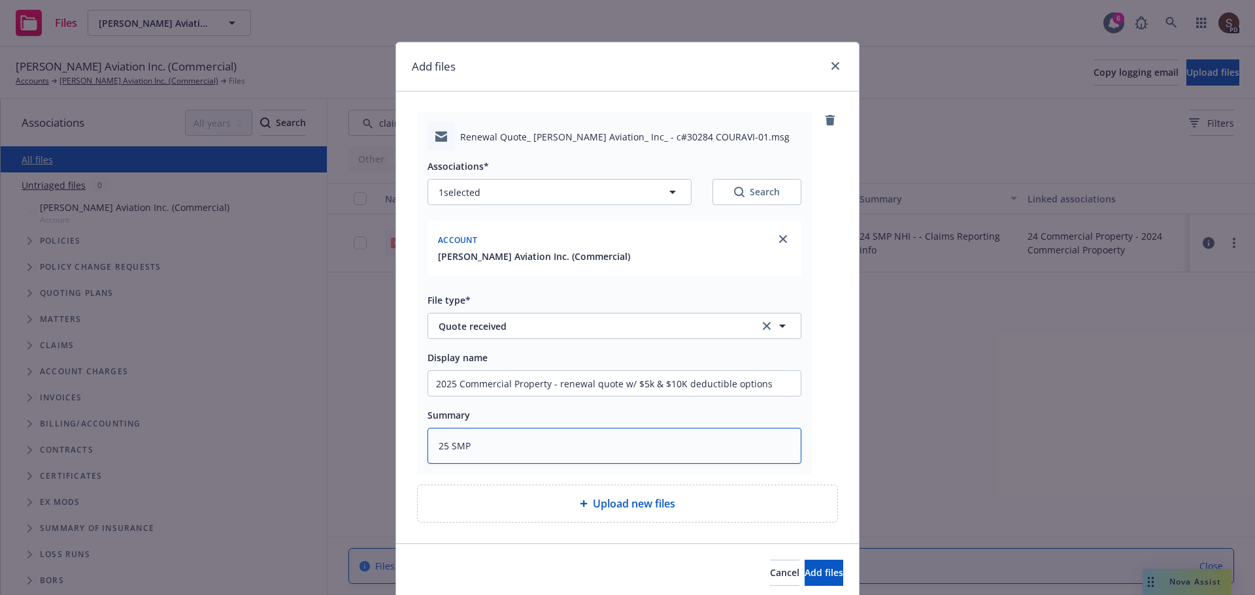
type textarea "x"
type textarea "25 SMP"
type textarea "x"
type textarea "25 SMP HI"
type textarea "x"
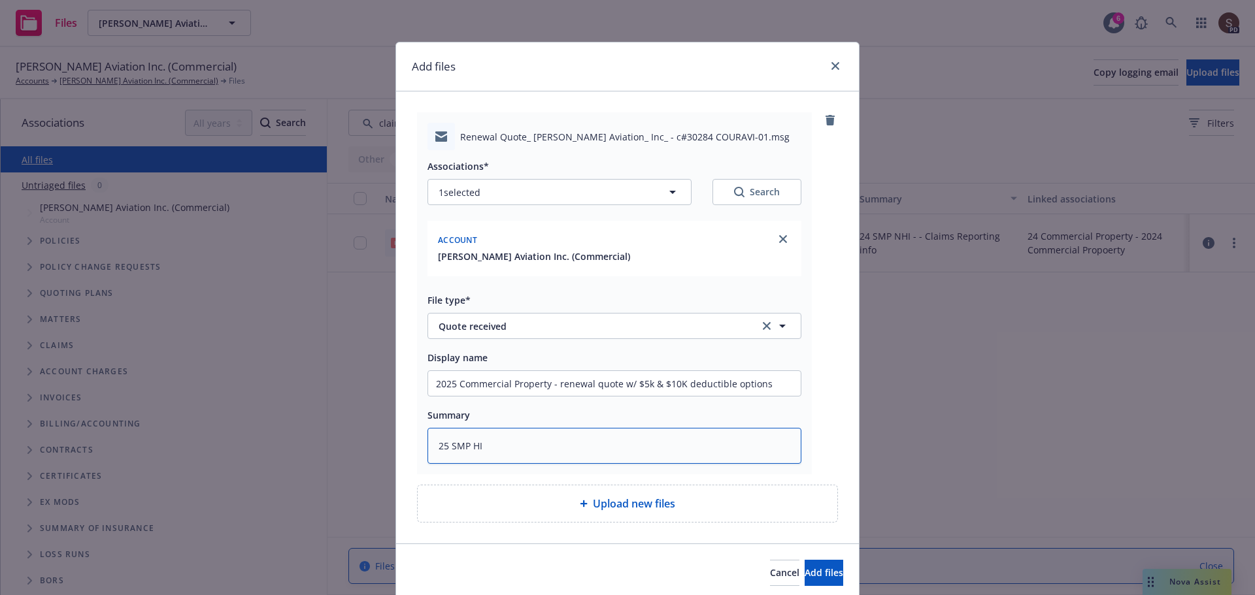
type textarea "25 SMP HI"
drag, startPoint x: 552, startPoint y: 380, endPoint x: 803, endPoint y: 375, distance: 251.0
click at [803, 376] on div "Renewal Quote_ Courtney Aviation_ Inc_ - c#30284 COURAVI-01.msg Associations* 1…" at bounding box center [614, 293] width 395 height 362
click at [544, 437] on textarea "25 SMP HI" at bounding box center [614, 446] width 374 height 36
click at [467, 442] on textarea "25 SMP HI" at bounding box center [614, 446] width 374 height 36
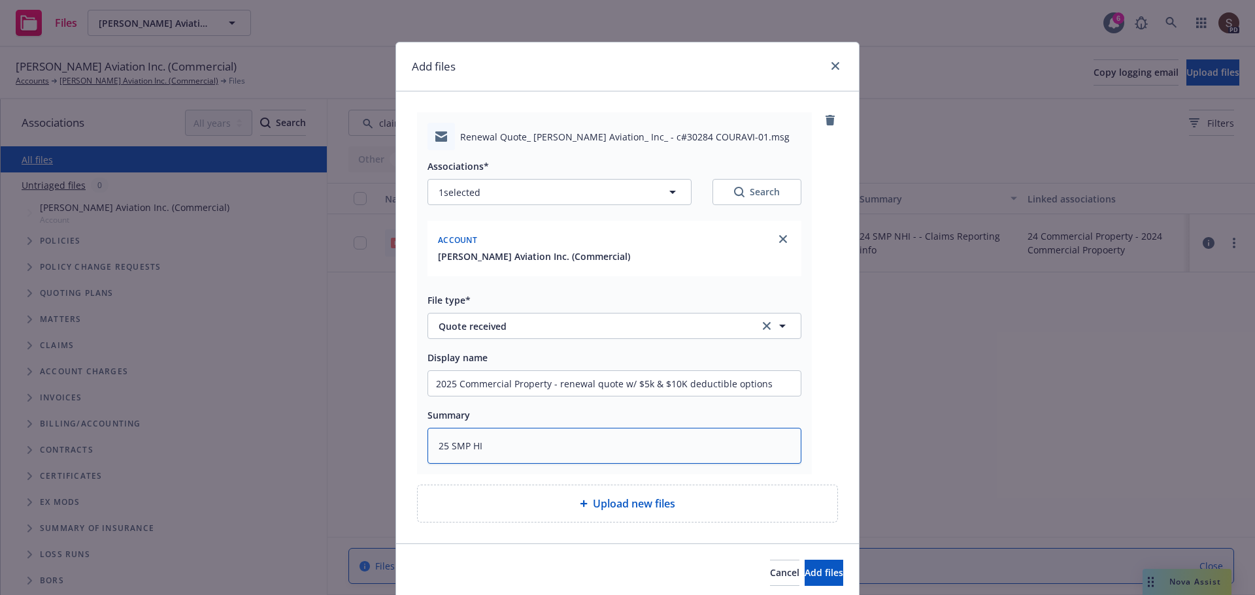
type textarea "x"
type textarea "25 SMP NHI"
type textarea "x"
type textarea "25 SMP NHHI"
type textarea "x"
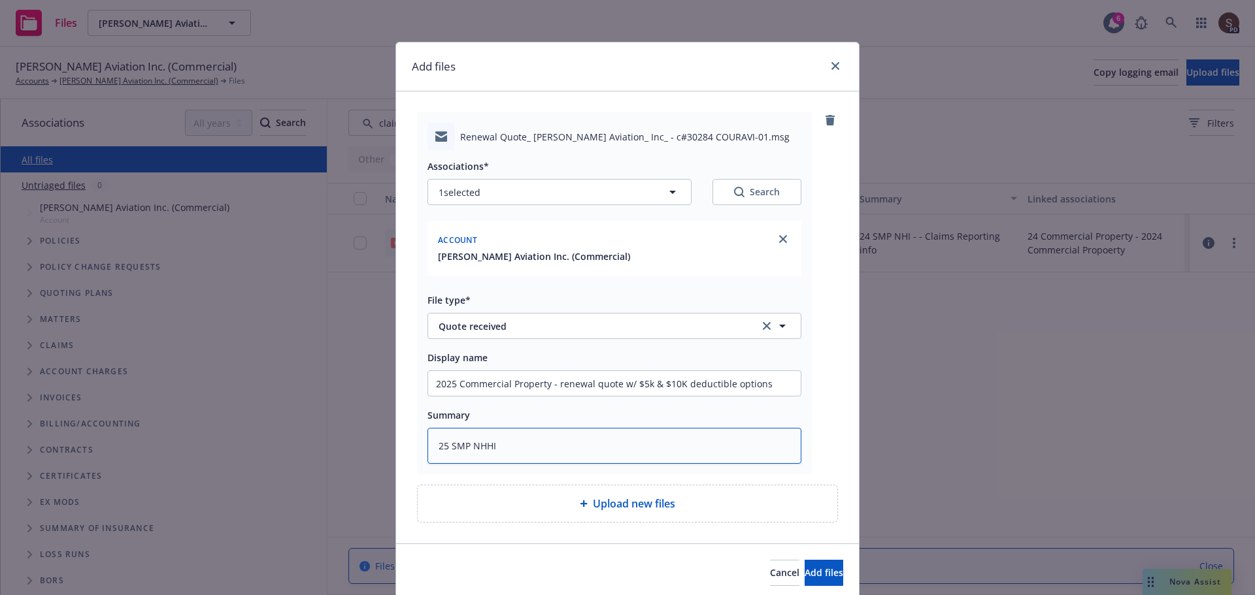
type textarea "25 SMP NHIHI"
type textarea "x"
type textarea "25 SMP NHII"
type textarea "x"
type textarea "25 SMP NHI"
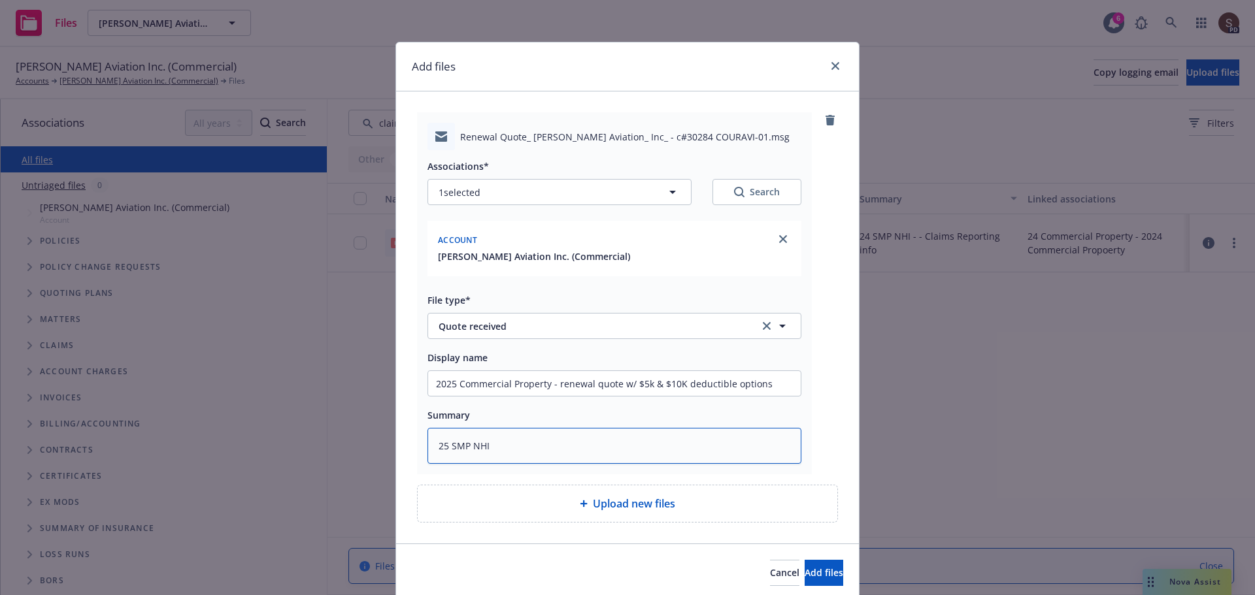
type textarea "x"
type textarea "25 SMP NHI"
type textarea "x"
type textarea "25 SMP NHI"
paste textarea "renewal quote w/ $5k & $10K deductible options"
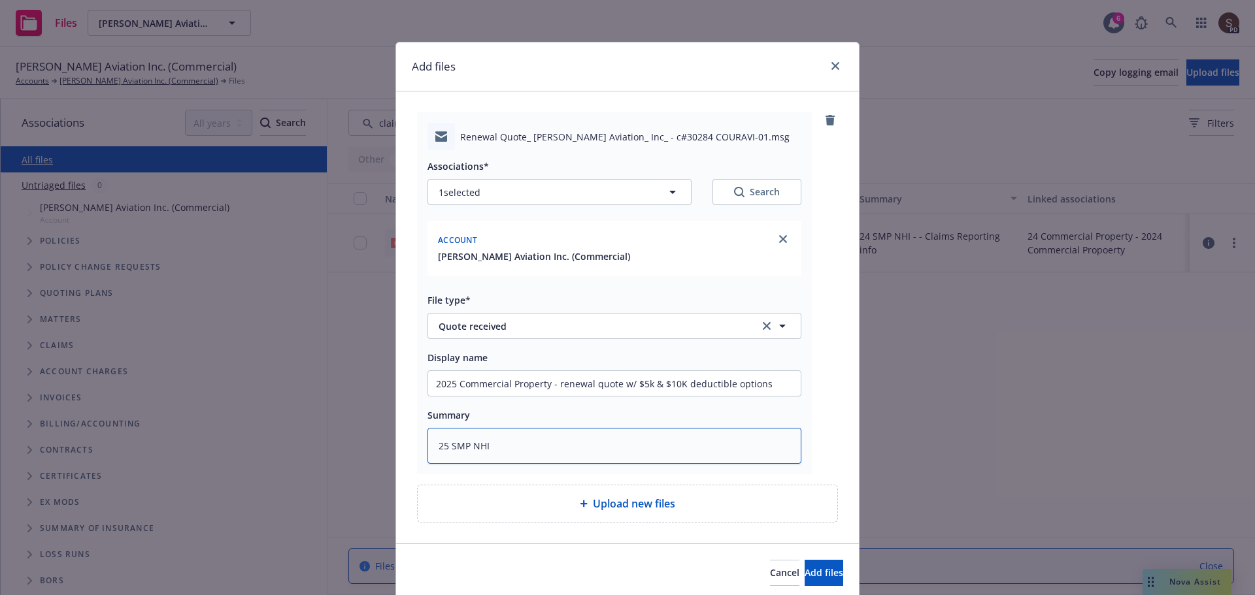
type textarea "x"
type textarea "25 SMP NHI renewal quote w/ $5k & $10K deductible options"
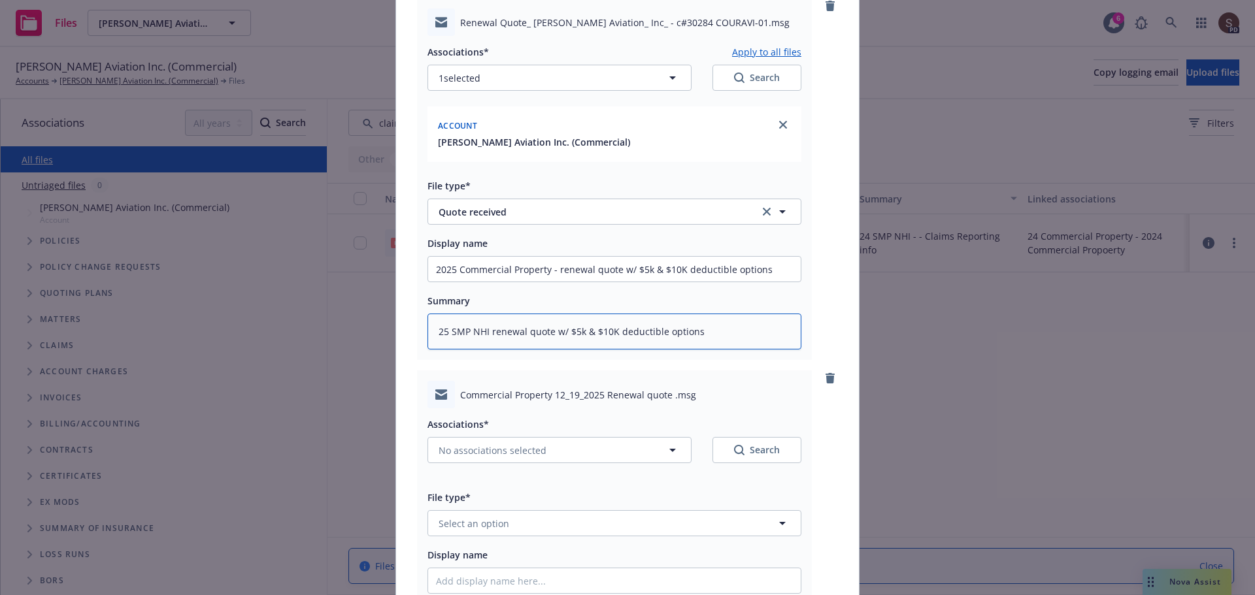
scroll to position [261, 0]
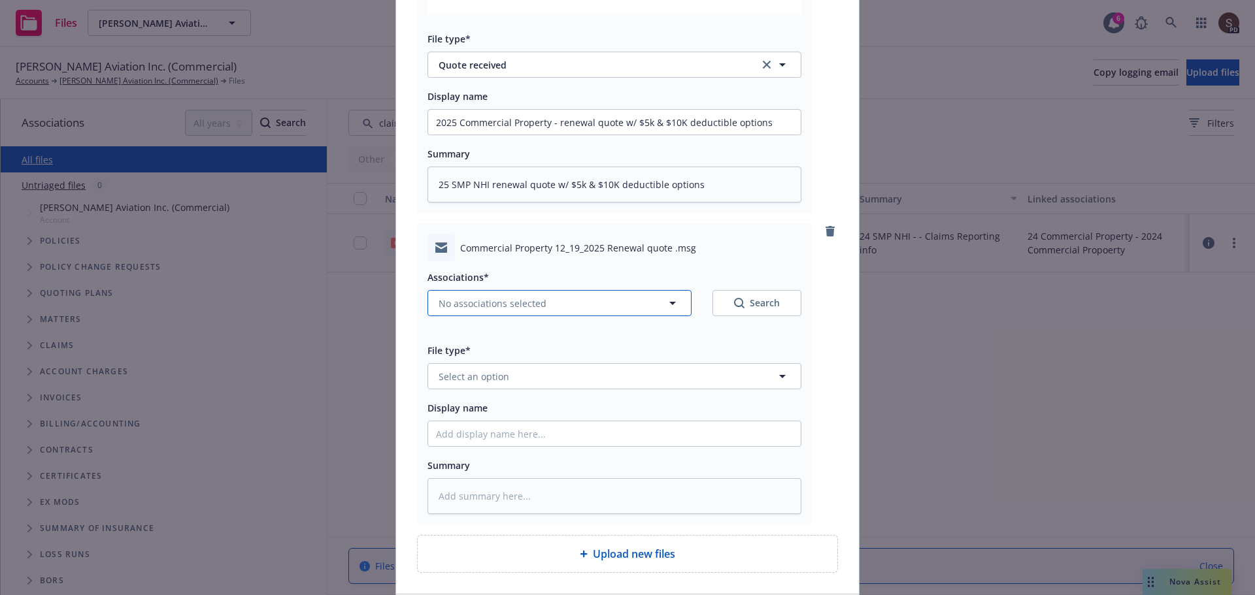
click at [665, 303] on icon "button" at bounding box center [673, 303] width 16 height 16
type textarea "x"
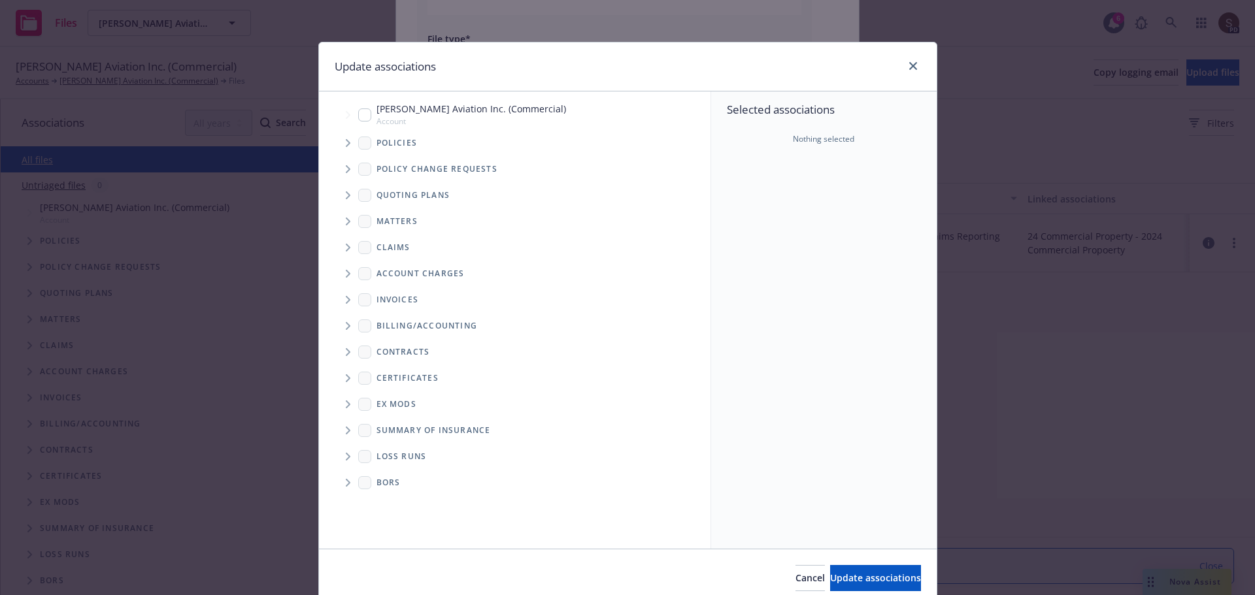
click at [358, 113] on input "Tree Example" at bounding box center [364, 114] width 13 height 13
checkbox input "true"
click at [835, 582] on span "Update associations" at bounding box center [875, 578] width 91 height 12
type textarea "x"
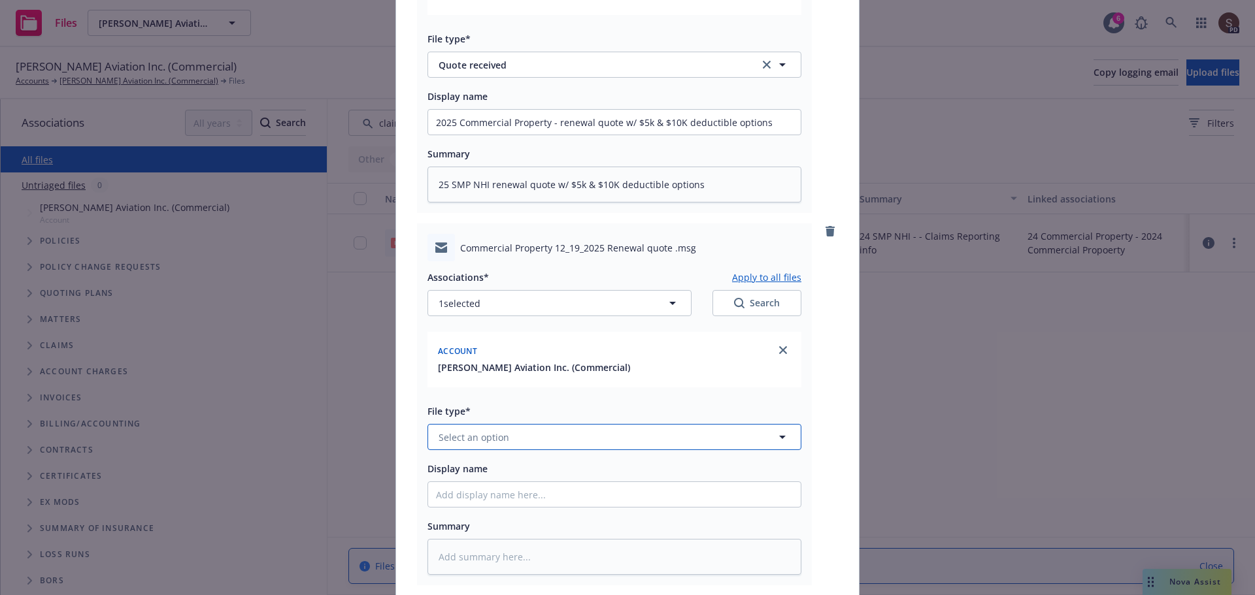
click at [577, 431] on button "Select an option" at bounding box center [614, 437] width 374 height 26
type input "email"
click at [546, 394] on div "Email" at bounding box center [614, 400] width 357 height 19
drag, startPoint x: 767, startPoint y: 118, endPoint x: 287, endPoint y: 66, distance: 482.5
click at [287, 66] on div "Add files Renewal Quote_ Courtney Aviation_ Inc_ - c#30284 COURAVI-01.msg Assoc…" at bounding box center [627, 297] width 1255 height 595
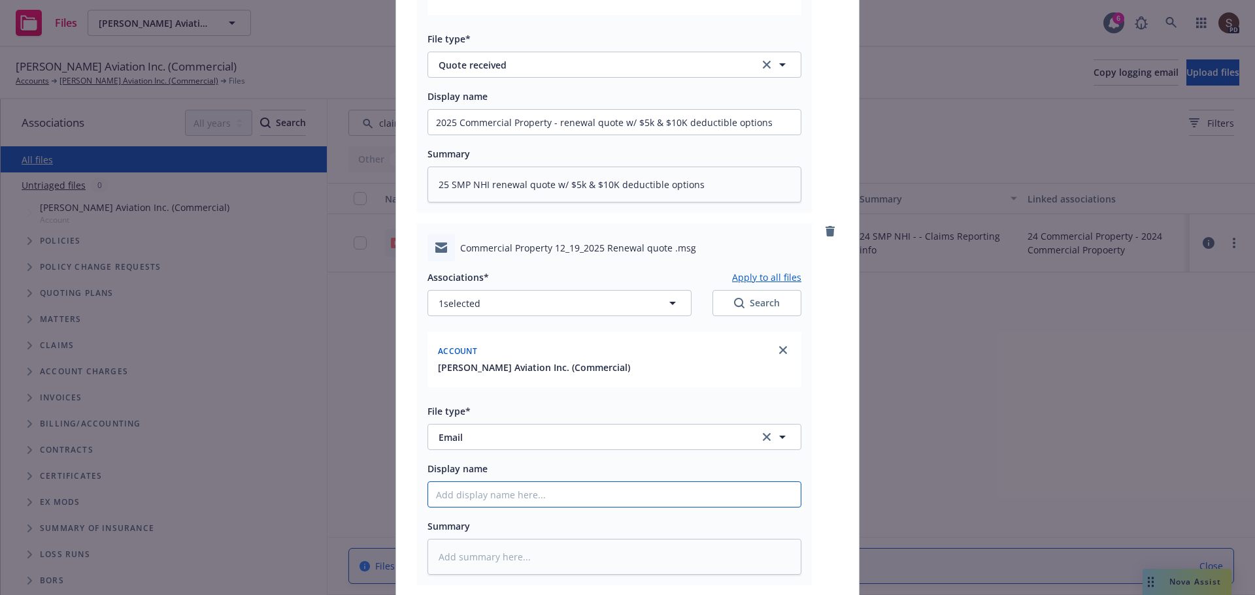
click at [552, 497] on input "Display name" at bounding box center [614, 494] width 373 height 25
paste input "2025 Commercial Property - renewal quote w/ $5k & $10K deductible options"
type textarea "x"
type input "2025 Commercial Property - renewal quote w/ $5k & $10K deductible options"
type textarea "x"
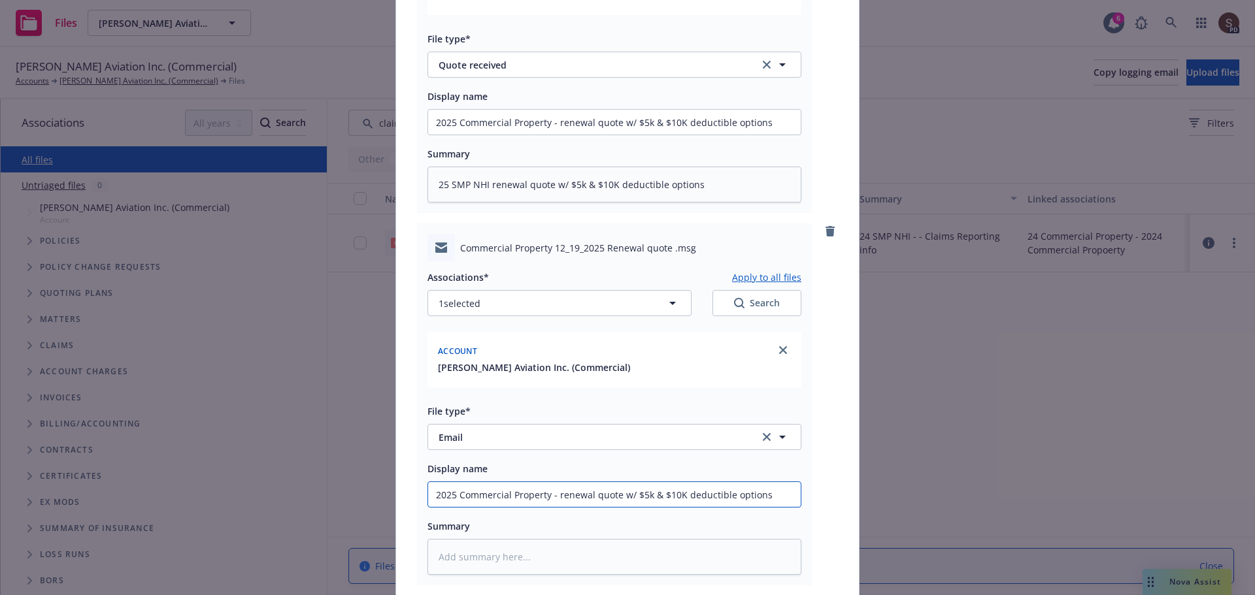
type input "2025 Commercial Property - renewal quote w/ $5k & $10K deductible options"
type textarea "x"
type input "2025 Commercial Property - renewal quote w/ $5k & $10K deductible options t"
type textarea "x"
type input "2025 Commercial Property - renewal quote w/ $5k & $10K deductible options to"
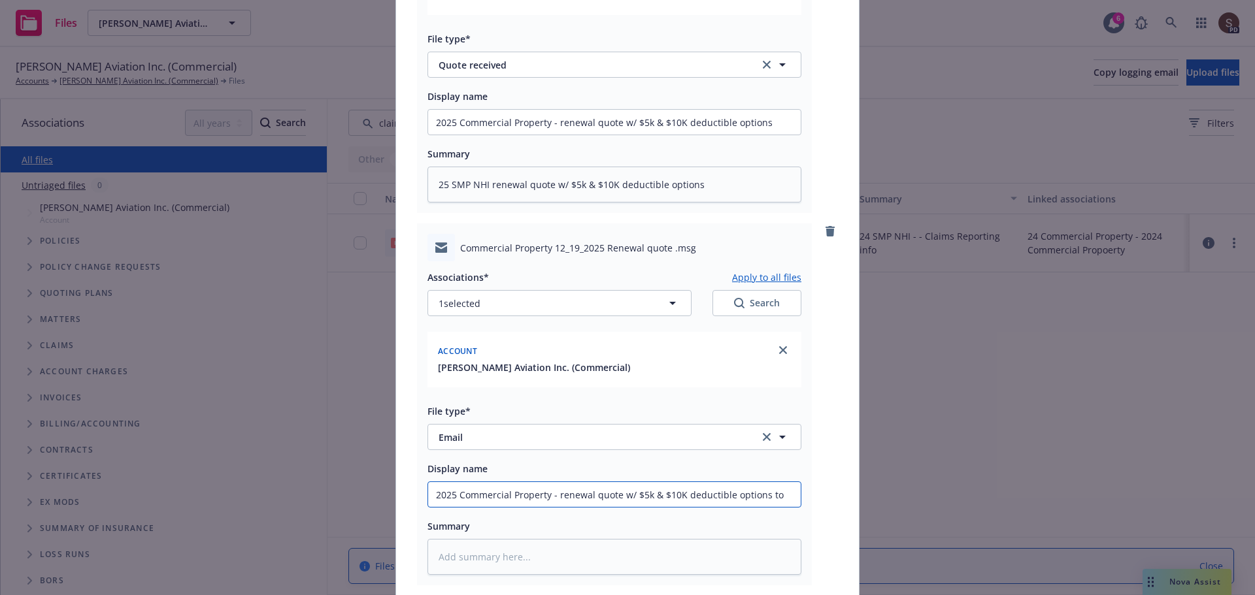
type textarea "x"
type input "2025 Commercial Property - renewal quote w/ $5k & $10K deductible options to"
type textarea "x"
type input "2025 Commercial Property - renewal quote w/ $5k & $10K deductible options to i"
type textarea "x"
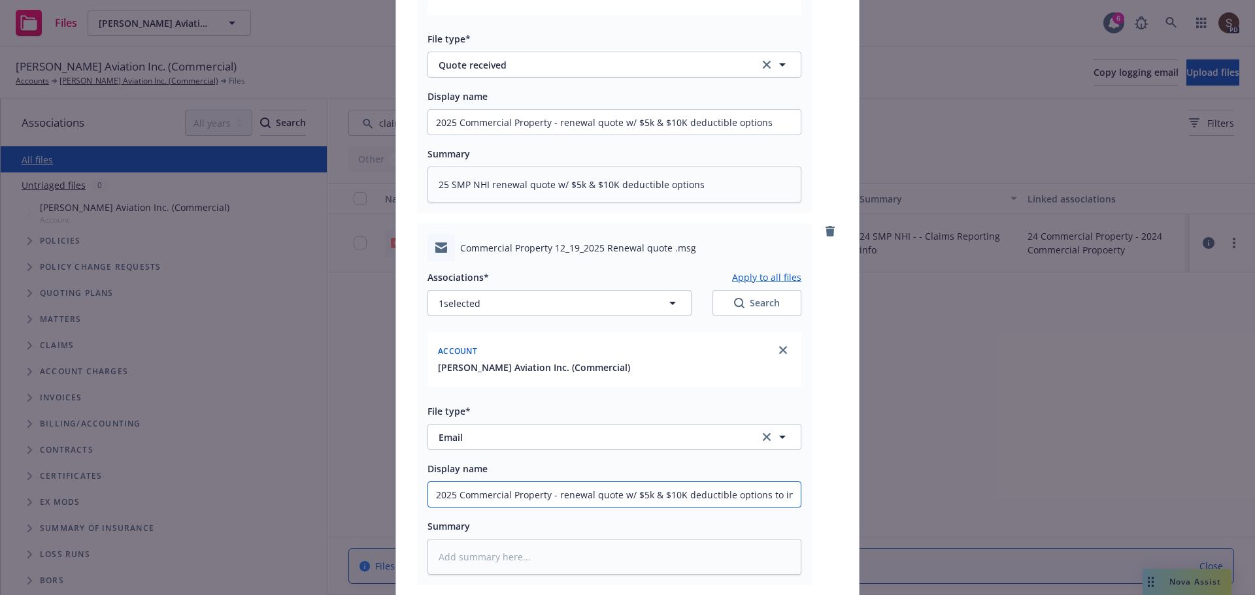
type input "2025 Commercial Property - renewal quote w/ $5k & $10K deductible options to ins"
type textarea "x"
drag, startPoint x: 725, startPoint y: 190, endPoint x: 99, endPoint y: 135, distance: 628.4
click at [100, 135] on div "Add files Renewal Quote_ Courtney Aviation_ Inc_ - c#30284 COURAVI-01.msg Assoc…" at bounding box center [627, 297] width 1255 height 595
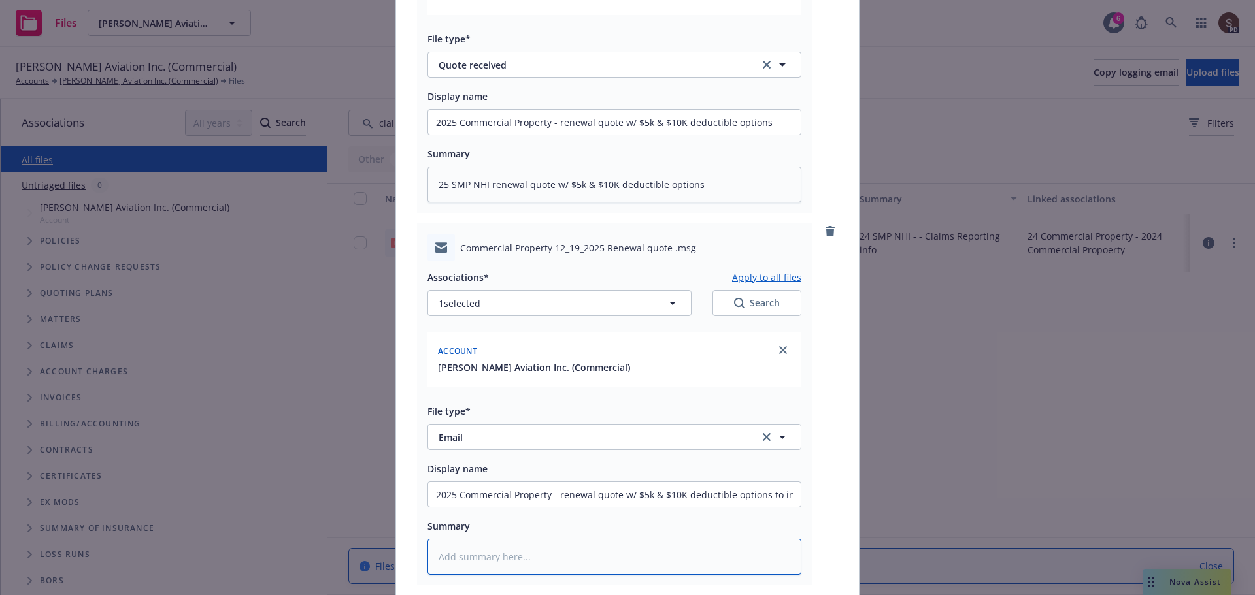
click at [482, 563] on textarea at bounding box center [614, 557] width 374 height 36
paste textarea "25 SMP NHI renewal quote w/ $5k & $10K deductible options"
click at [703, 556] on textarea "25 SMP NHI renewal quote w/ $5k & $10K deductible options toinsured" at bounding box center [614, 557] width 374 height 36
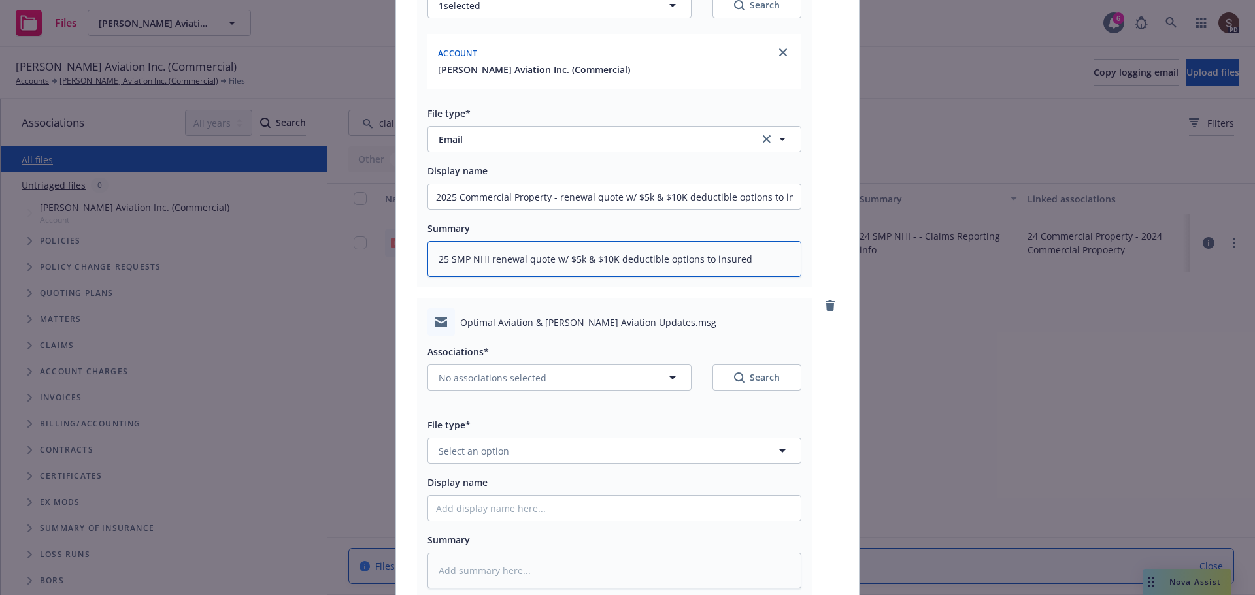
scroll to position [733, 0]
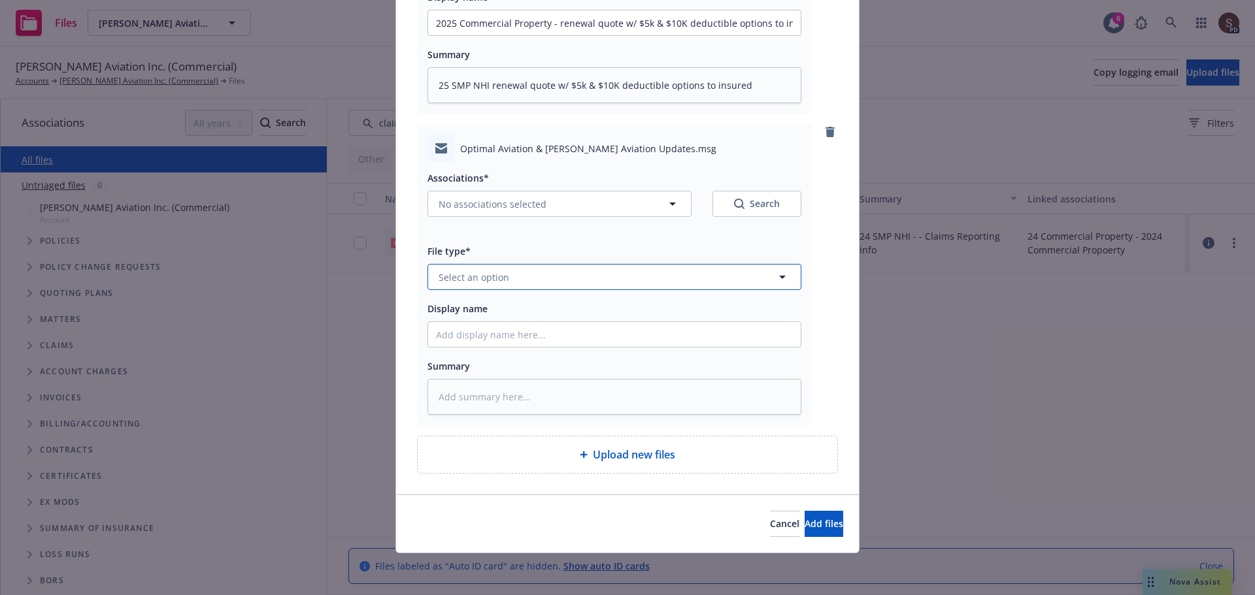
click at [509, 286] on button "Select an option" at bounding box center [614, 277] width 374 height 26
click at [505, 301] on div "Email" at bounding box center [614, 313] width 373 height 35
click at [501, 339] on input "Display name" at bounding box center [614, 334] width 373 height 25
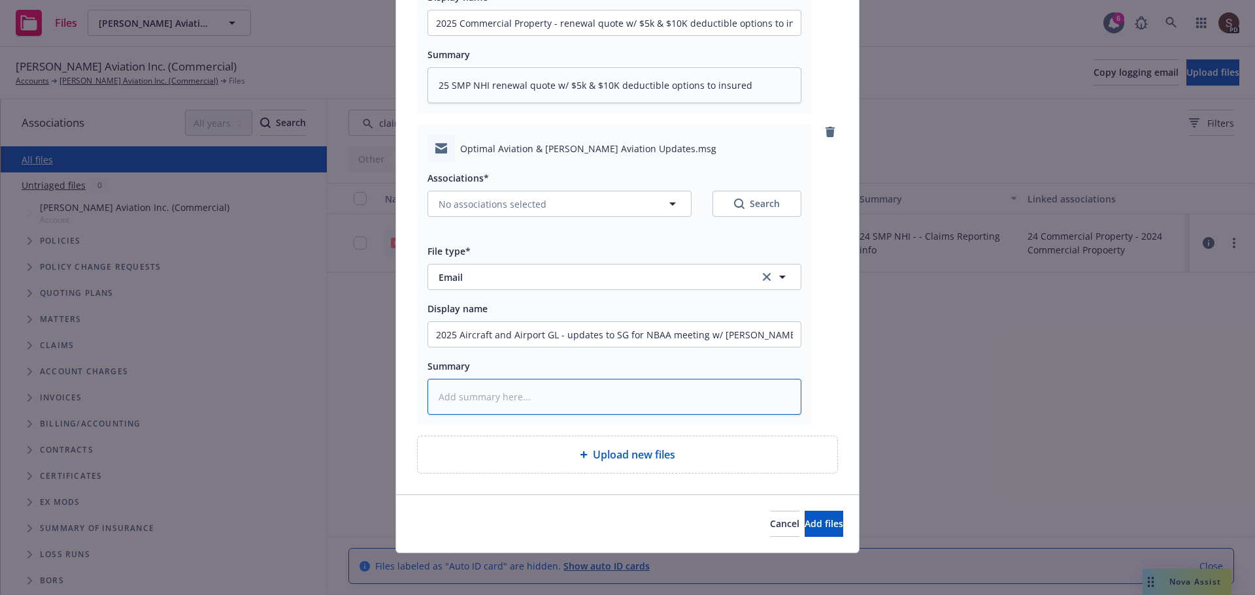
click at [509, 402] on textarea at bounding box center [614, 397] width 374 height 36
drag, startPoint x: 561, startPoint y: 335, endPoint x: 749, endPoint y: 318, distance: 188.3
click at [749, 318] on div "Display name 2025 Aircraft and Airport GL - updates to SG for NBAA meeting w/ N…" at bounding box center [614, 324] width 374 height 47
drag, startPoint x: 559, startPoint y: 332, endPoint x: 768, endPoint y: 354, distance: 210.2
click at [768, 354] on div "Associations* No associations selected Search File type* Email Email Display na…" at bounding box center [614, 288] width 374 height 253
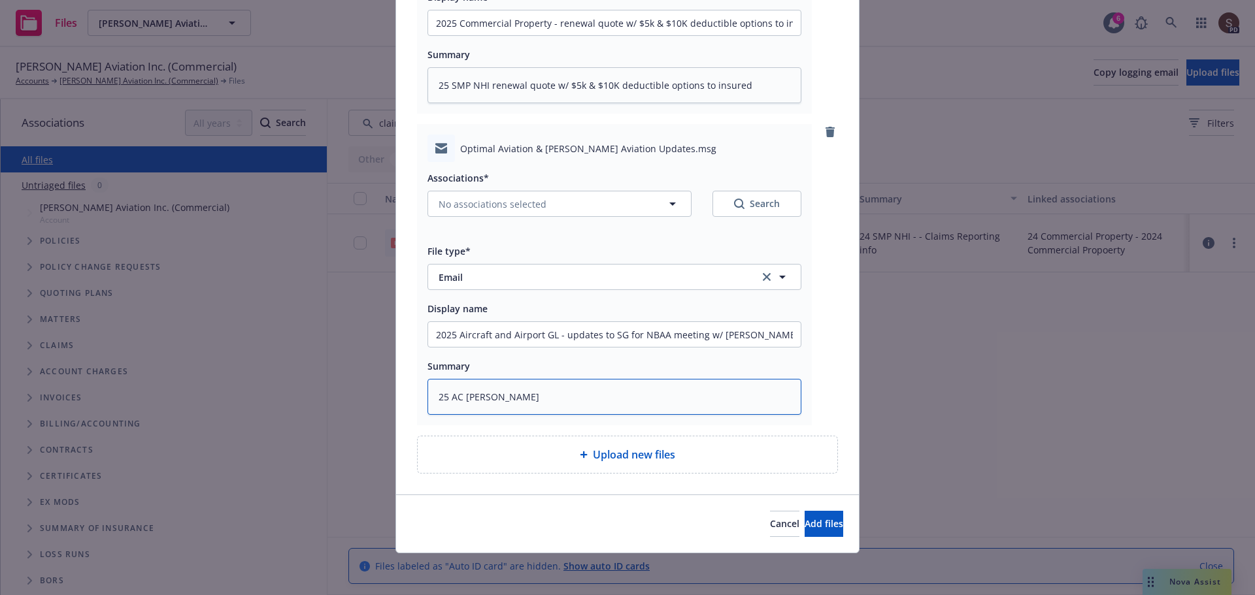
click at [591, 399] on textarea "25 AC AP CHUBB" at bounding box center [614, 397] width 374 height 36
paste textarea "updates to SG for NBAA meeting w/ Nigel"
click at [804, 517] on button "Add files" at bounding box center [823, 524] width 39 height 26
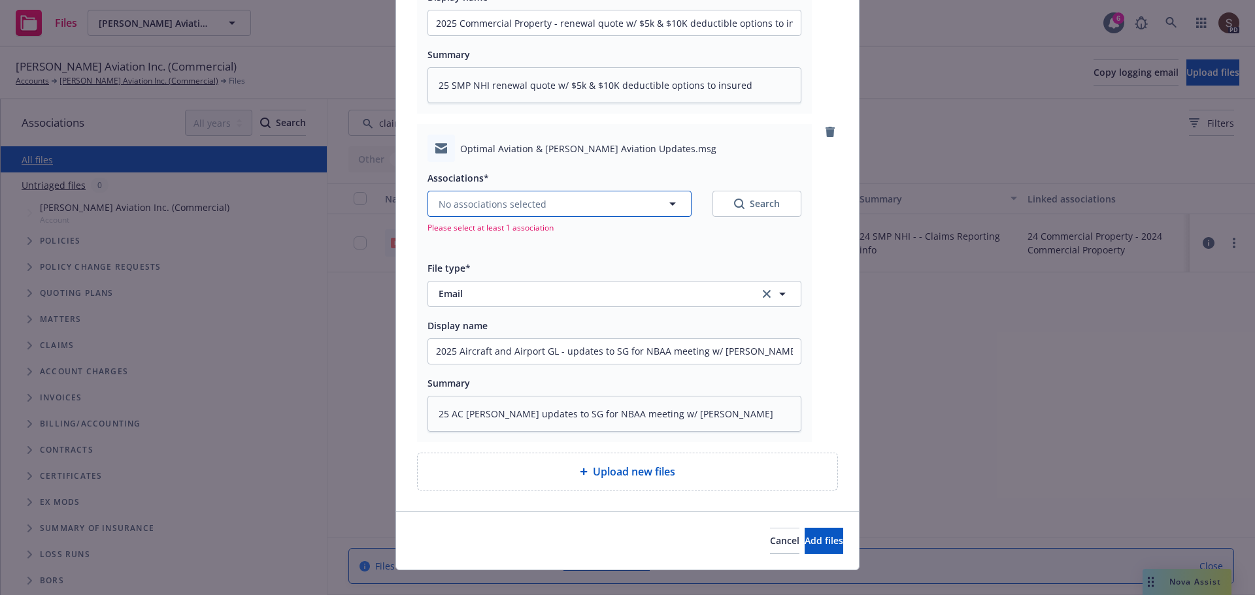
click at [667, 198] on icon "button" at bounding box center [673, 204] width 16 height 16
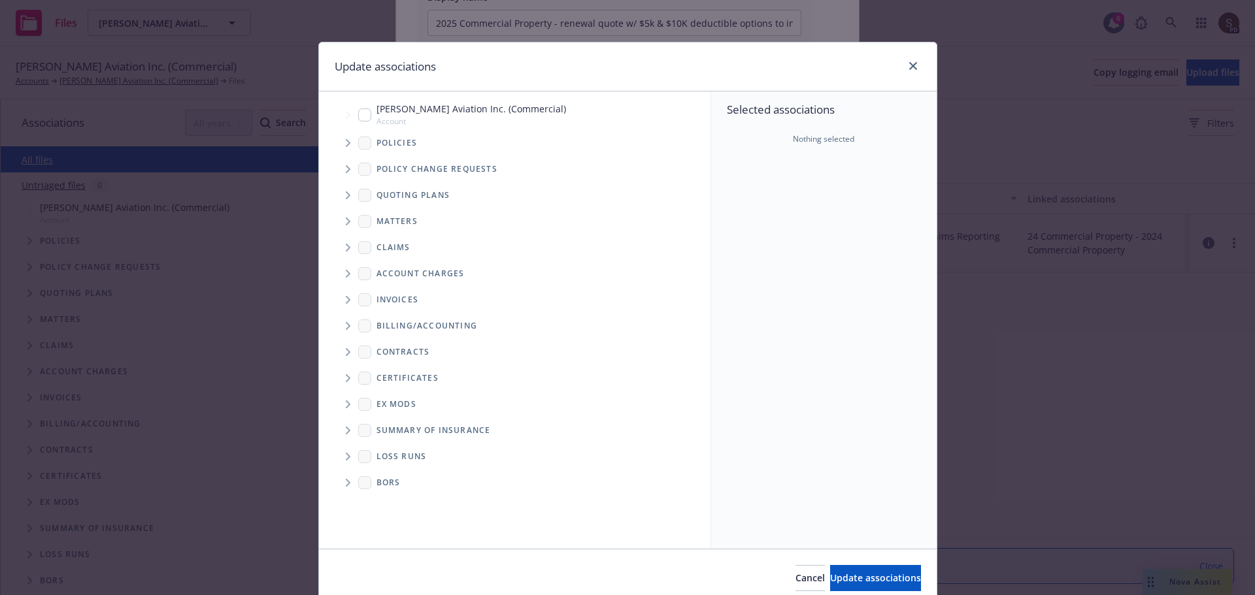
click at [362, 116] on input "Tree Example" at bounding box center [364, 114] width 13 height 13
click at [883, 578] on span "Update associations" at bounding box center [875, 578] width 91 height 12
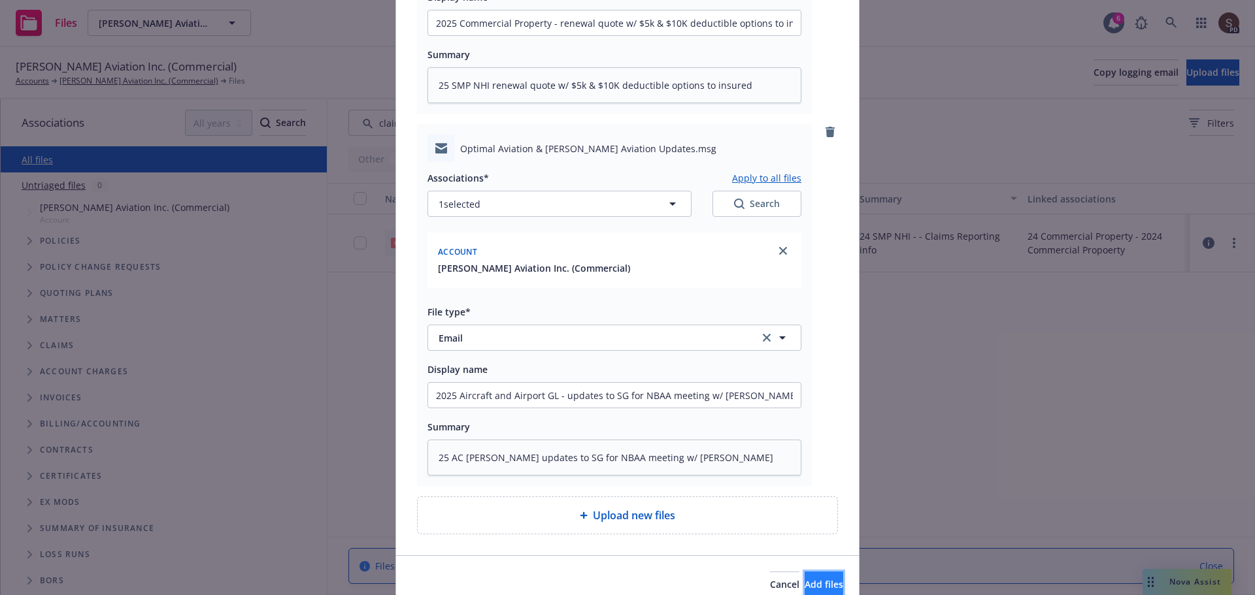
click at [829, 581] on button "Add files" at bounding box center [823, 585] width 39 height 26
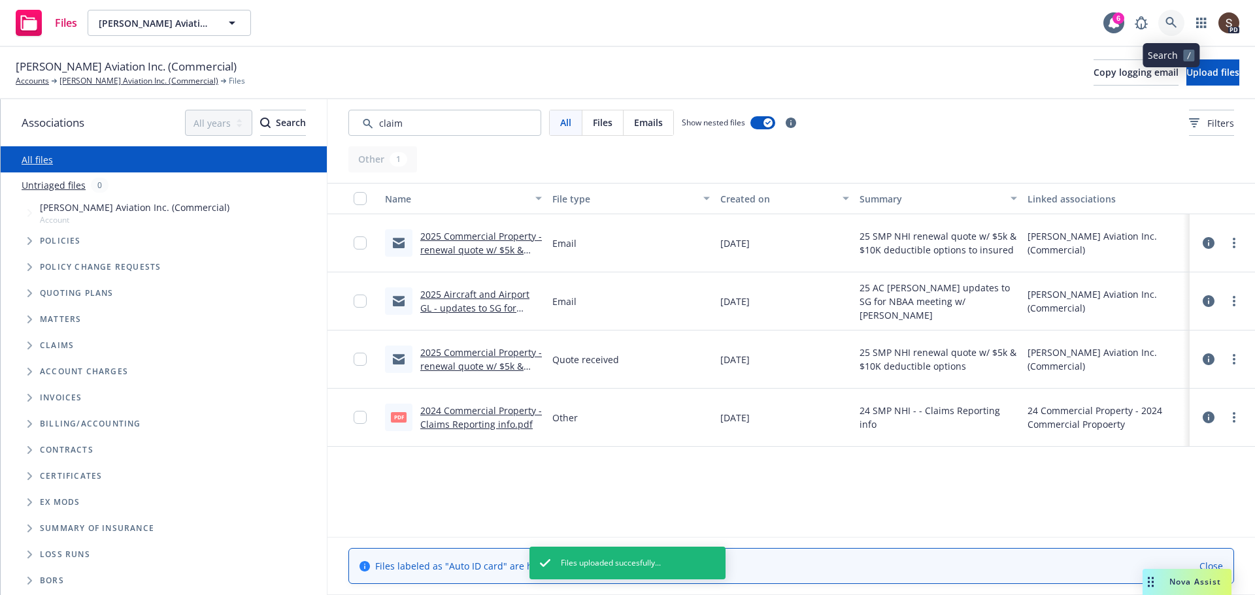
click at [1169, 25] on icon at bounding box center [1171, 23] width 12 height 12
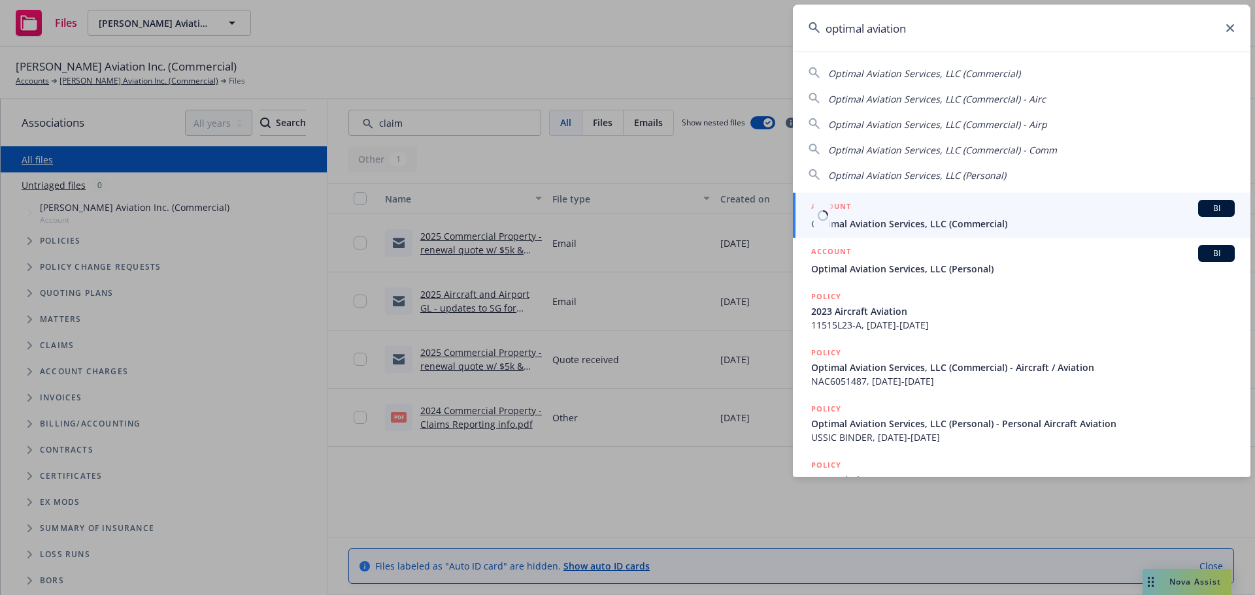
click at [1013, 227] on span "Optimal Aviation Services, LLC (Commercial)" at bounding box center [1022, 224] width 423 height 14
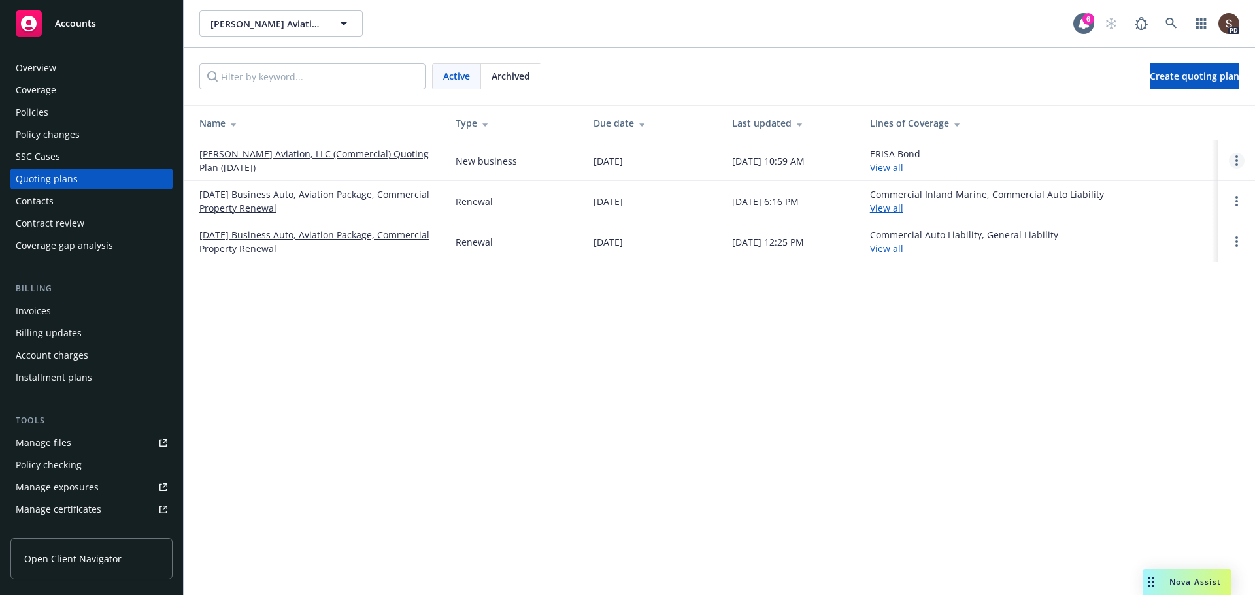
click at [1235, 157] on link "Open options" at bounding box center [1237, 161] width 16 height 16
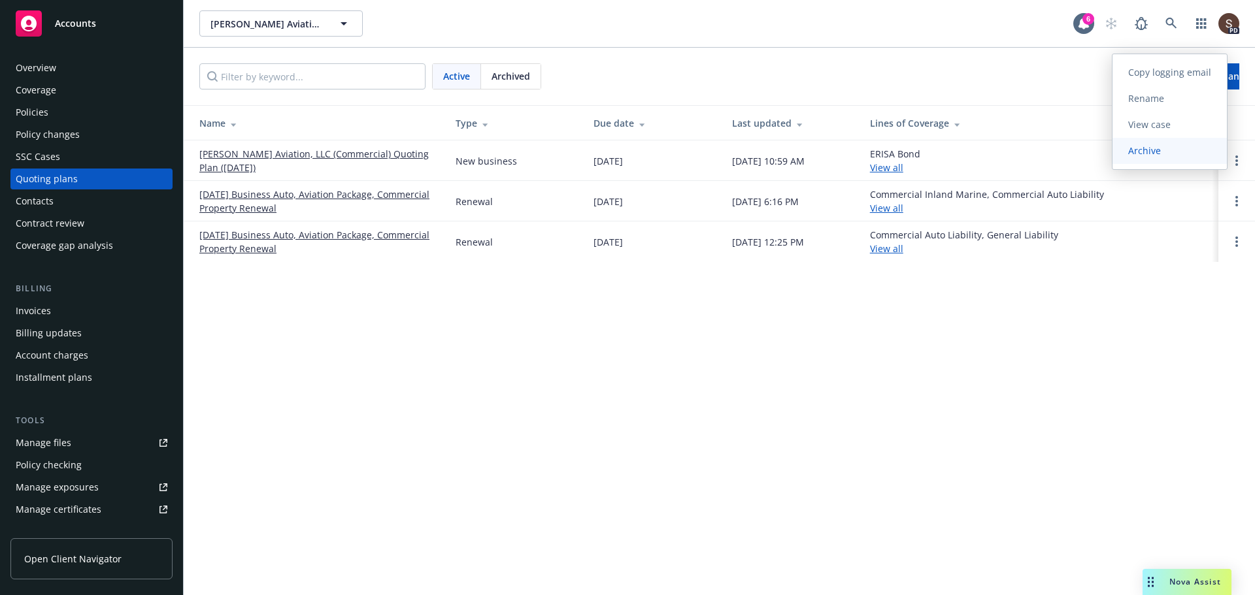
click at [1160, 156] on span "Archive" at bounding box center [1144, 150] width 64 height 12
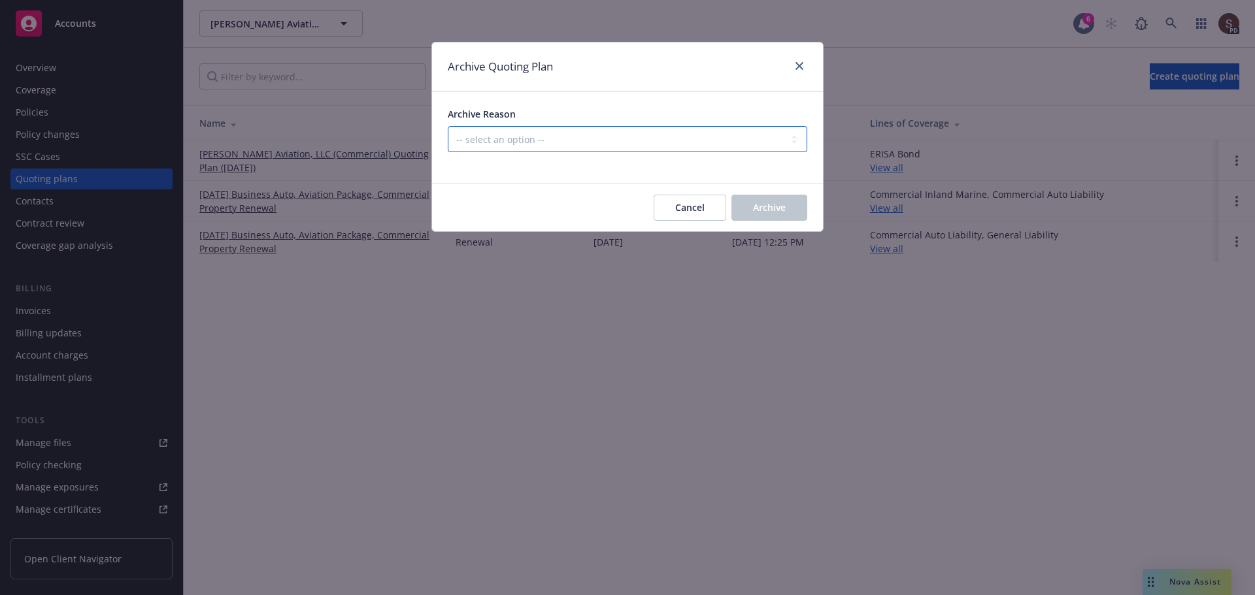
click at [789, 142] on select "-- select an option -- Created by error Duplicate New business opportunity lost…" at bounding box center [627, 139] width 359 height 26
select select "ARCHIVED_NEW_BUSINESS_COMPLETED"
click at [448, 126] on select "-- select an option -- Created by error Duplicate New business opportunity lost…" at bounding box center [627, 139] width 359 height 26
click at [774, 219] on button "Archive" at bounding box center [769, 208] width 76 height 26
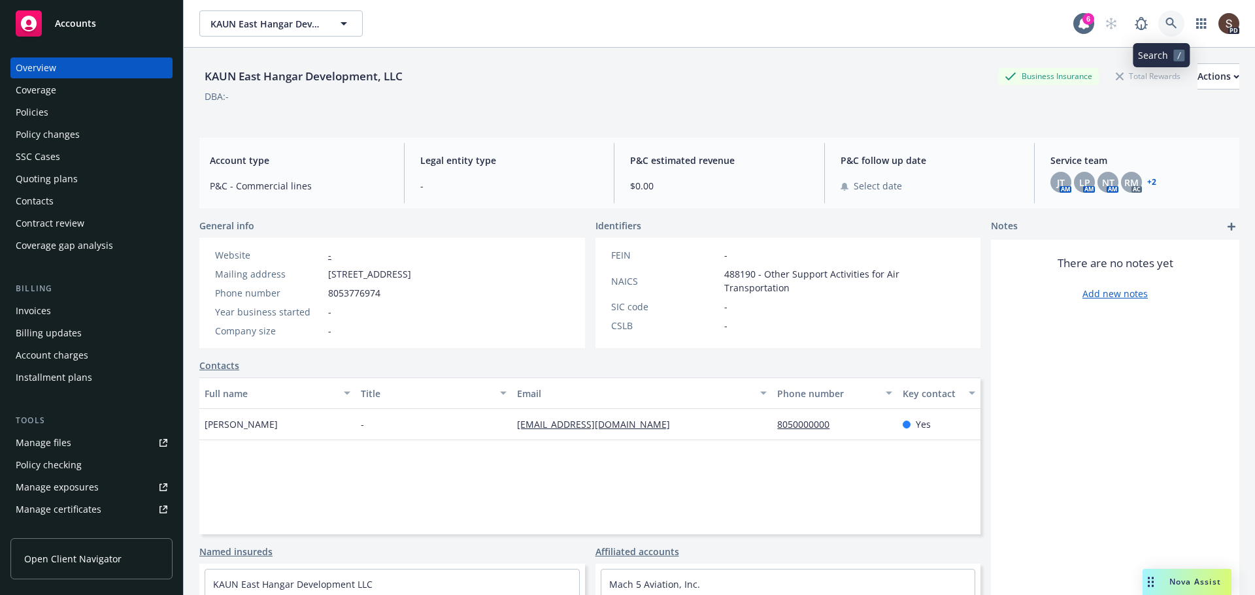
click at [1165, 24] on icon at bounding box center [1170, 23] width 11 height 11
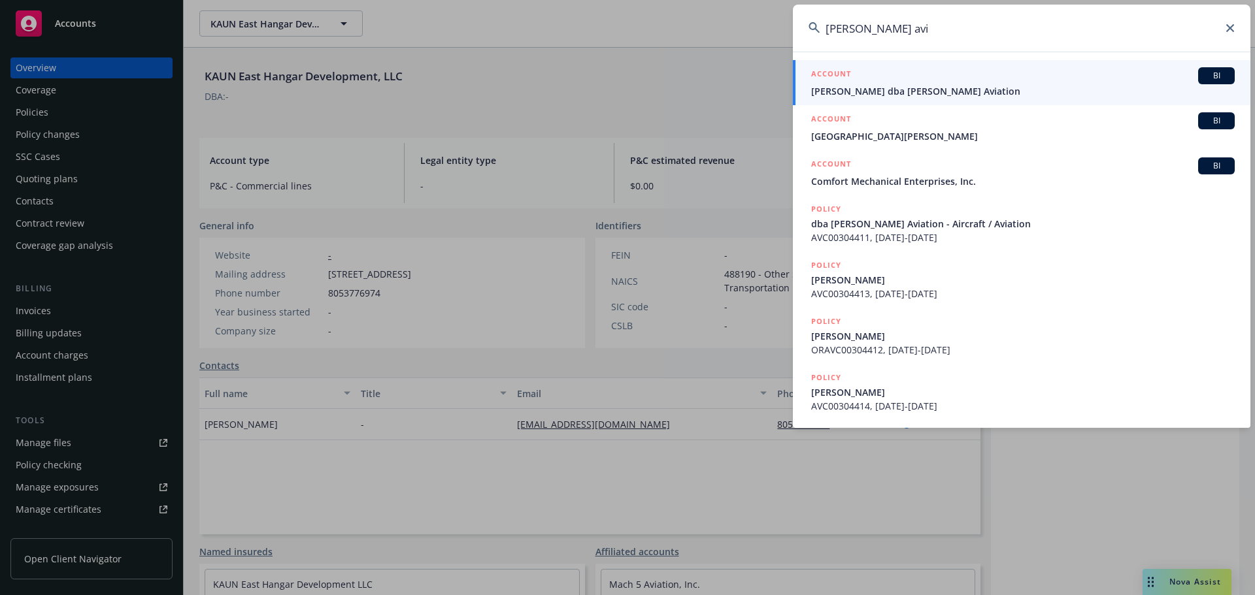
type input "hogan avi"
click at [886, 89] on span "James C. Hogan dba Hogan Aviation" at bounding box center [1022, 91] width 423 height 14
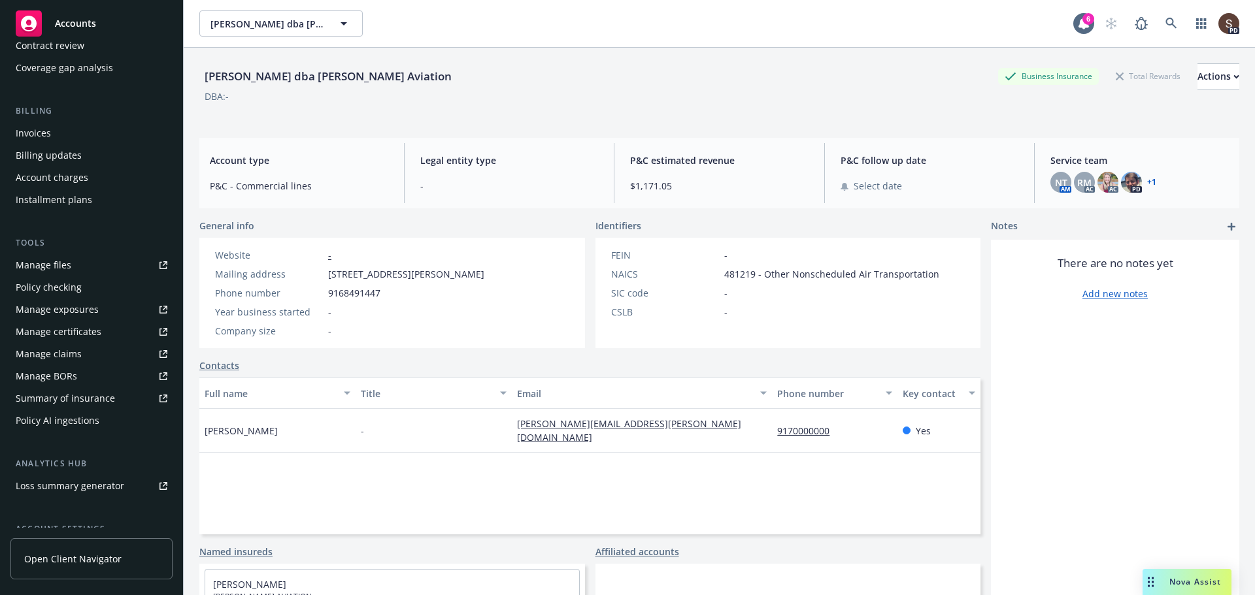
scroll to position [261, 0]
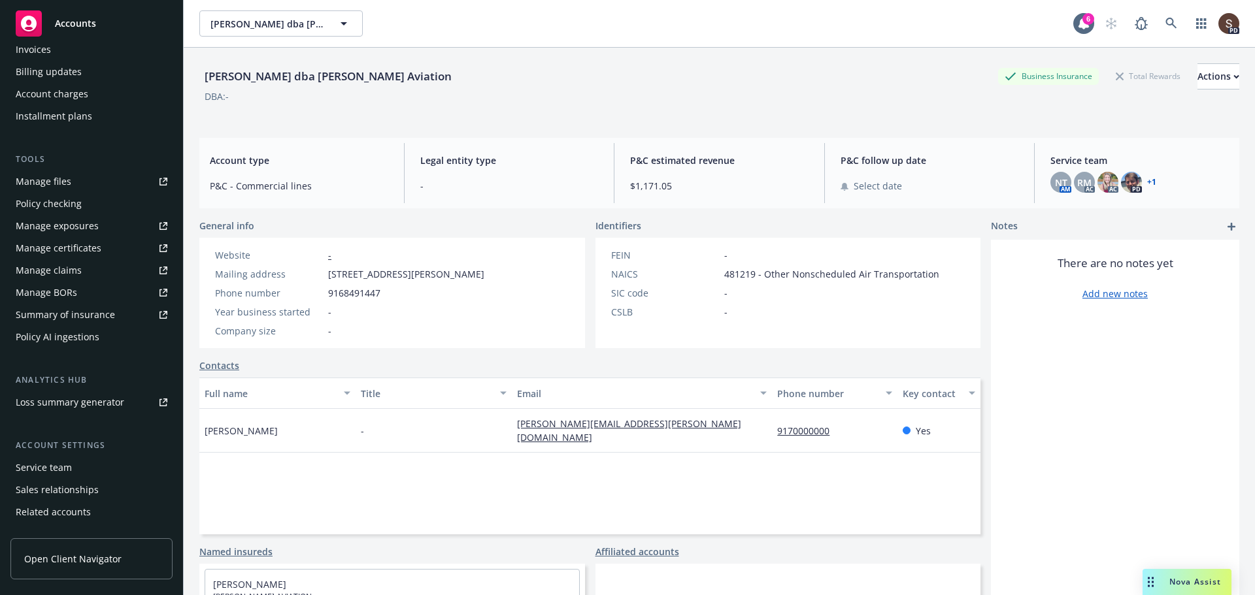
click at [62, 467] on div "Service team" at bounding box center [44, 467] width 56 height 21
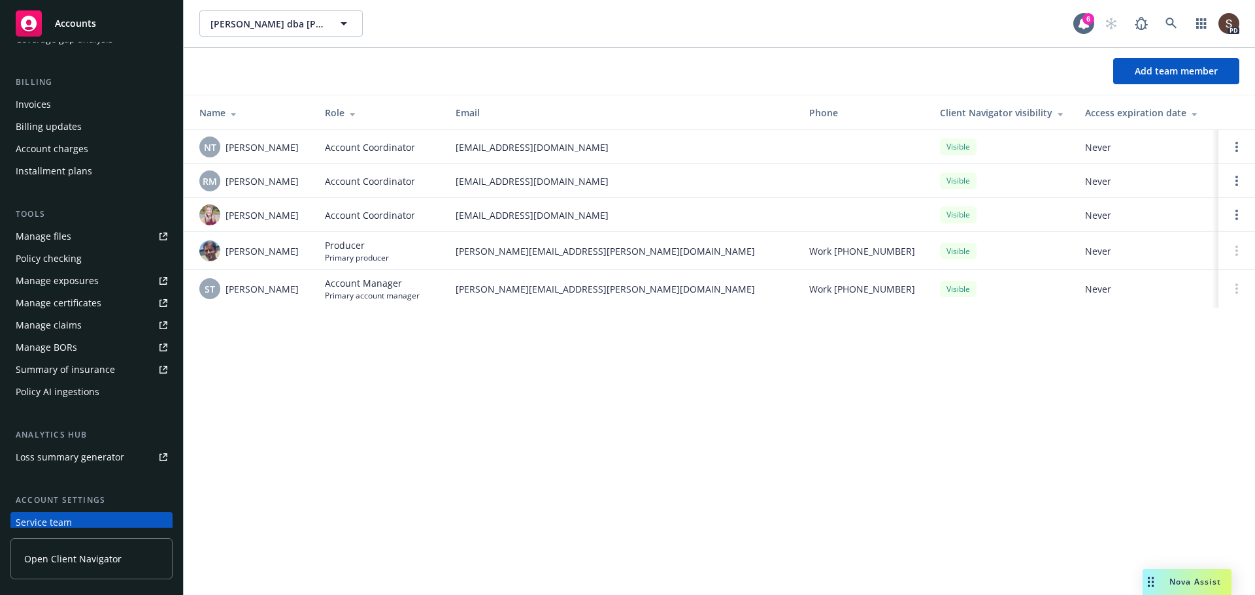
scroll to position [39, 0]
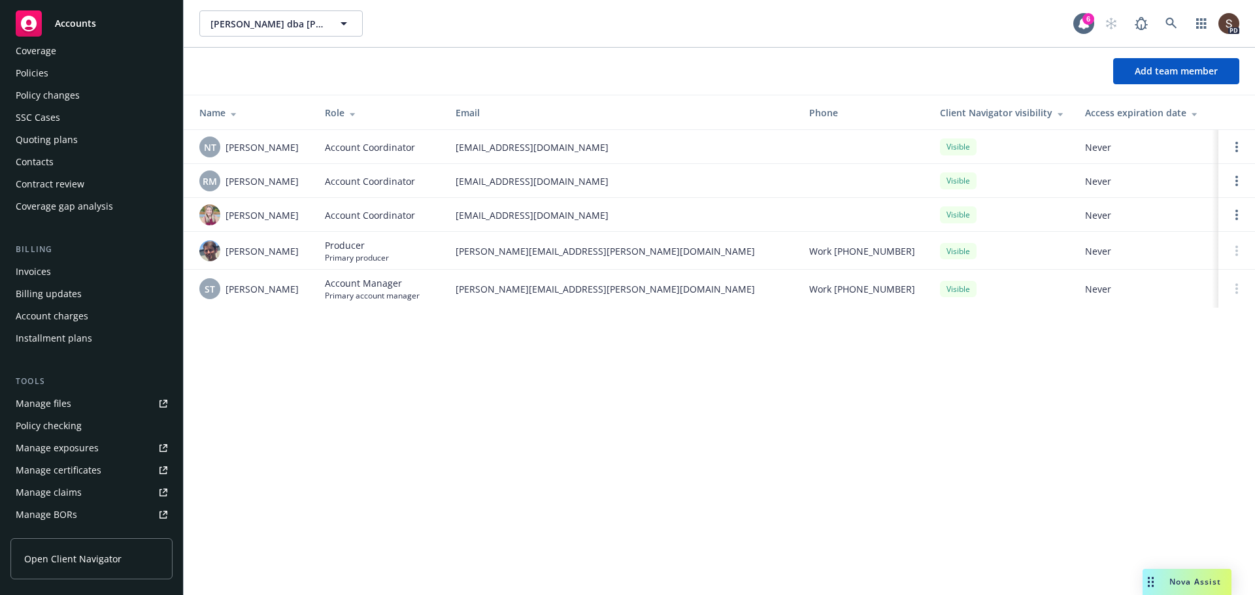
click at [69, 399] on div "Manage files" at bounding box center [44, 403] width 56 height 21
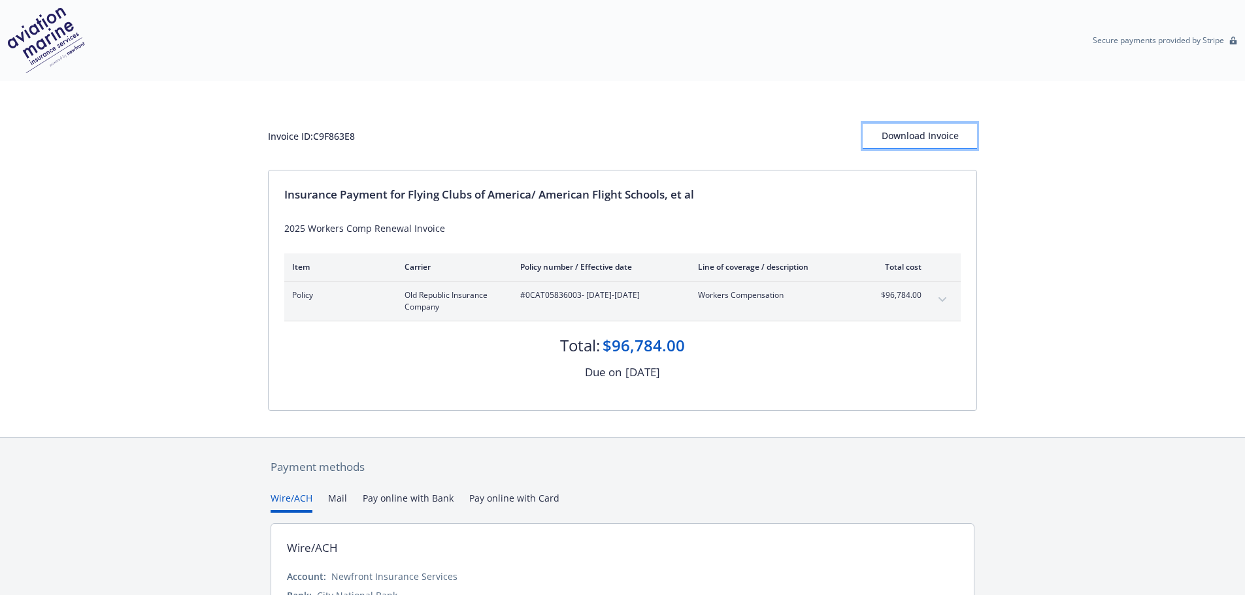
click at [924, 143] on div "Download Invoice" at bounding box center [920, 136] width 114 height 25
drag, startPoint x: 266, startPoint y: 135, endPoint x: 377, endPoint y: 137, distance: 111.1
click at [377, 137] on div "Invoice ID: C9F863E8 Download Invoice Insurance Payment for Flying Clubs of Ame…" at bounding box center [622, 259] width 1245 height 356
copy div "Invoice ID: C9F863E8"
